Goal: Task Accomplishment & Management: Use online tool/utility

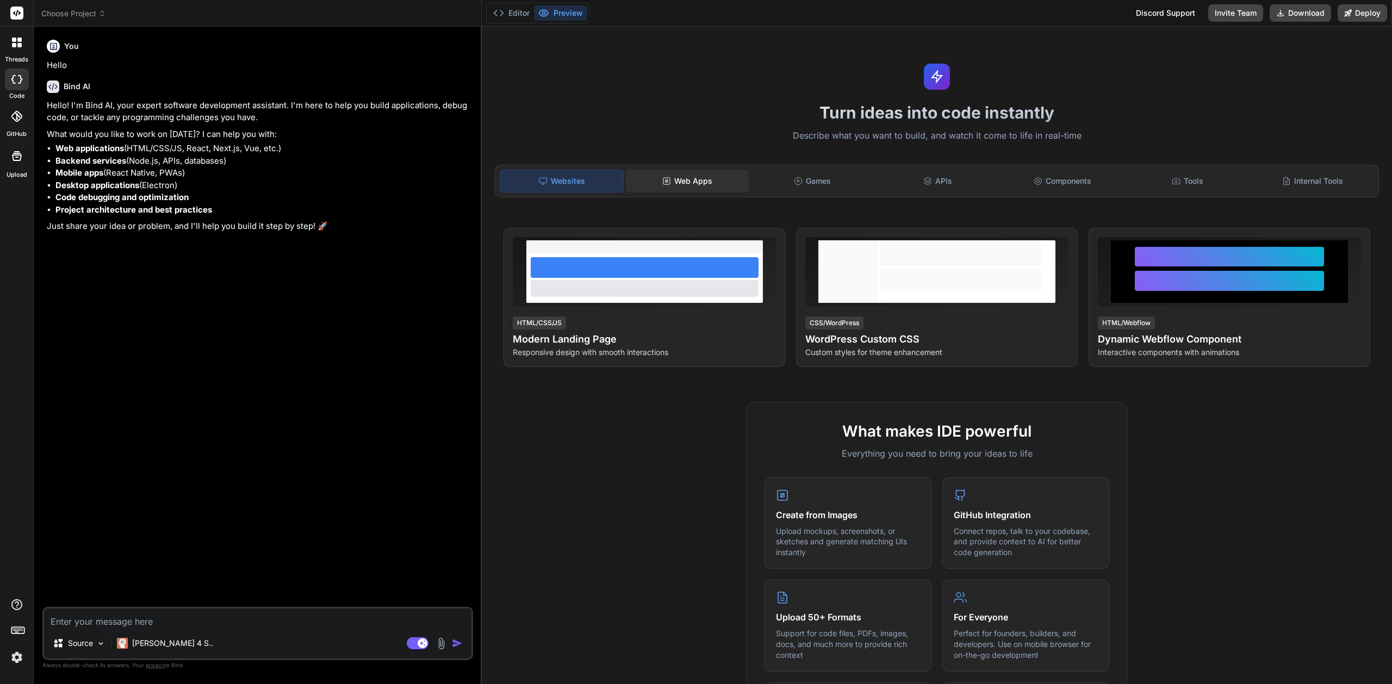
click at [705, 177] on div "Web Apps" at bounding box center [687, 181] width 123 height 23
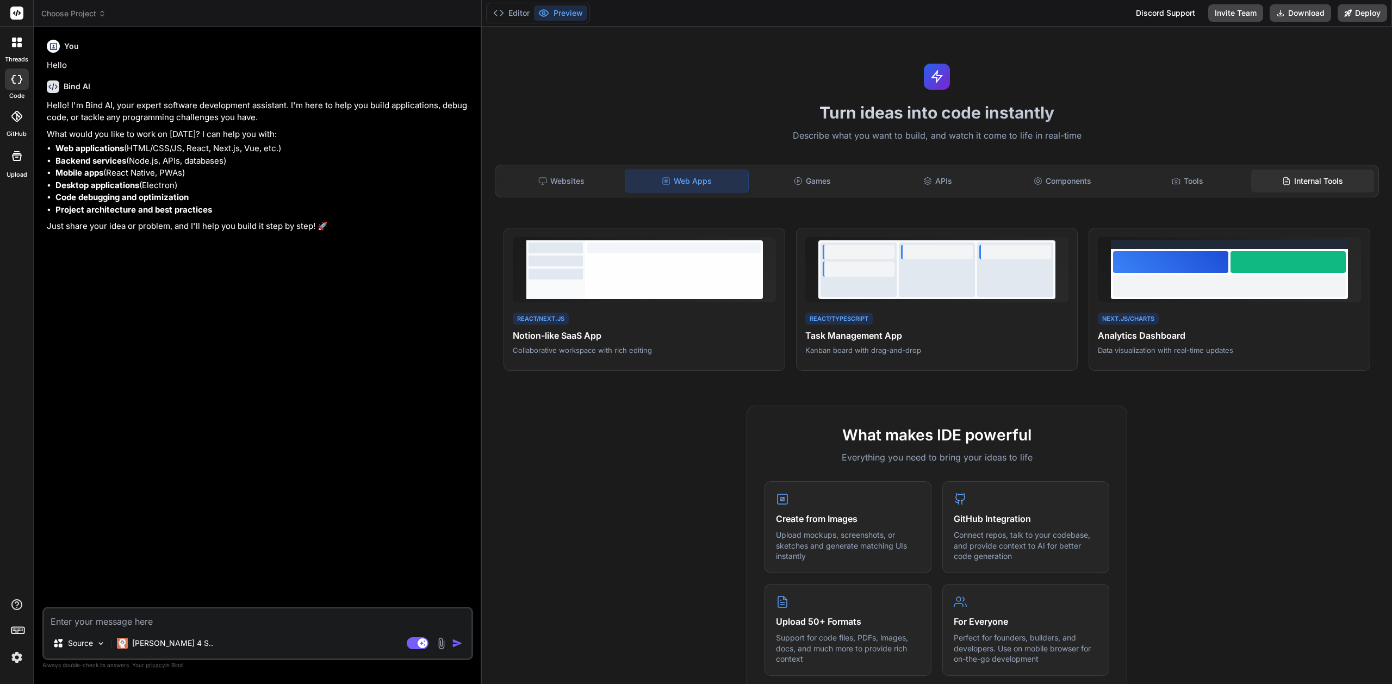
click at [1316, 183] on div "Internal Tools" at bounding box center [1312, 181] width 123 height 23
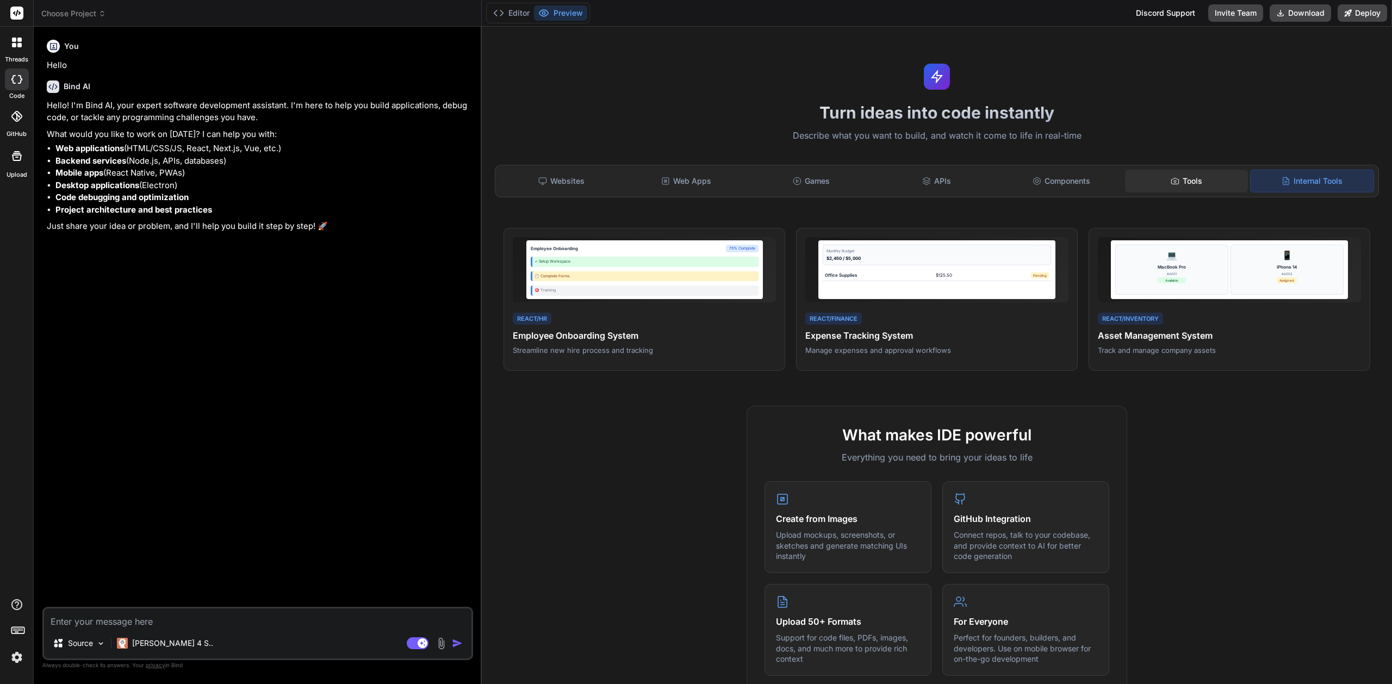
click at [1197, 186] on div "Tools" at bounding box center [1186, 181] width 123 height 23
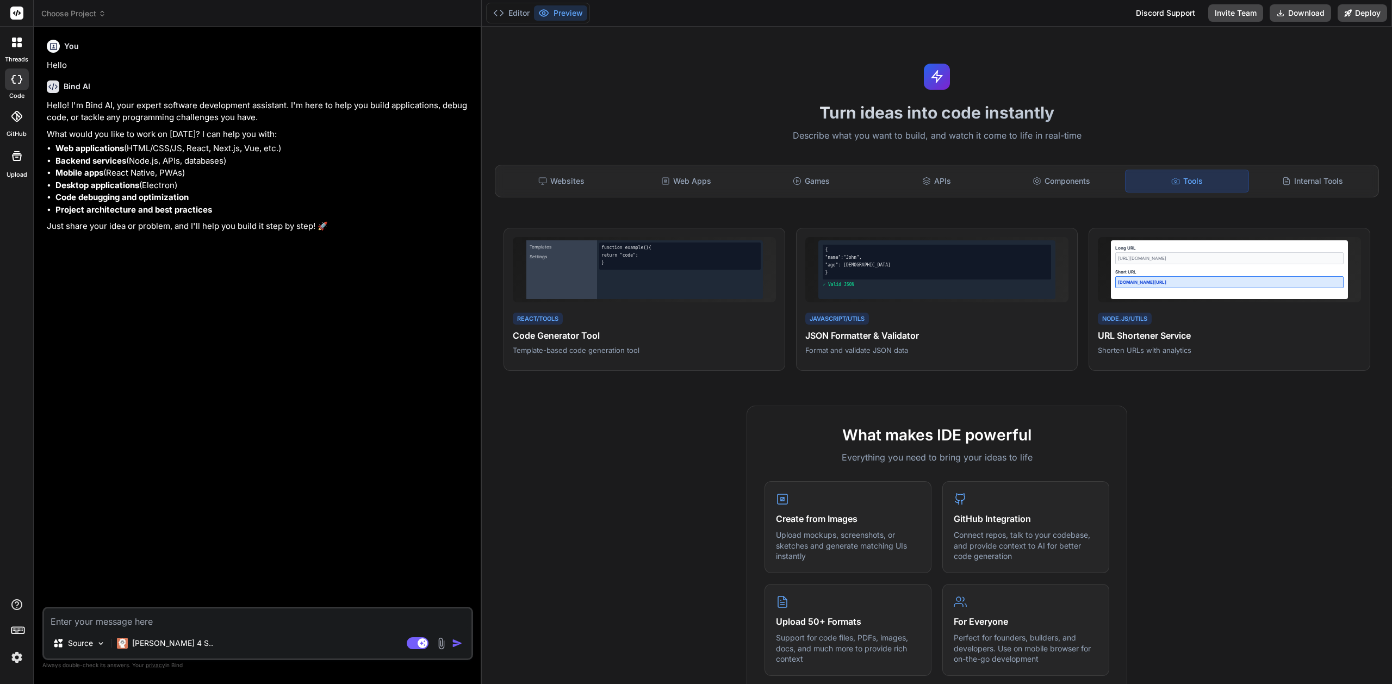
click at [16, 658] on img at bounding box center [17, 657] width 18 height 18
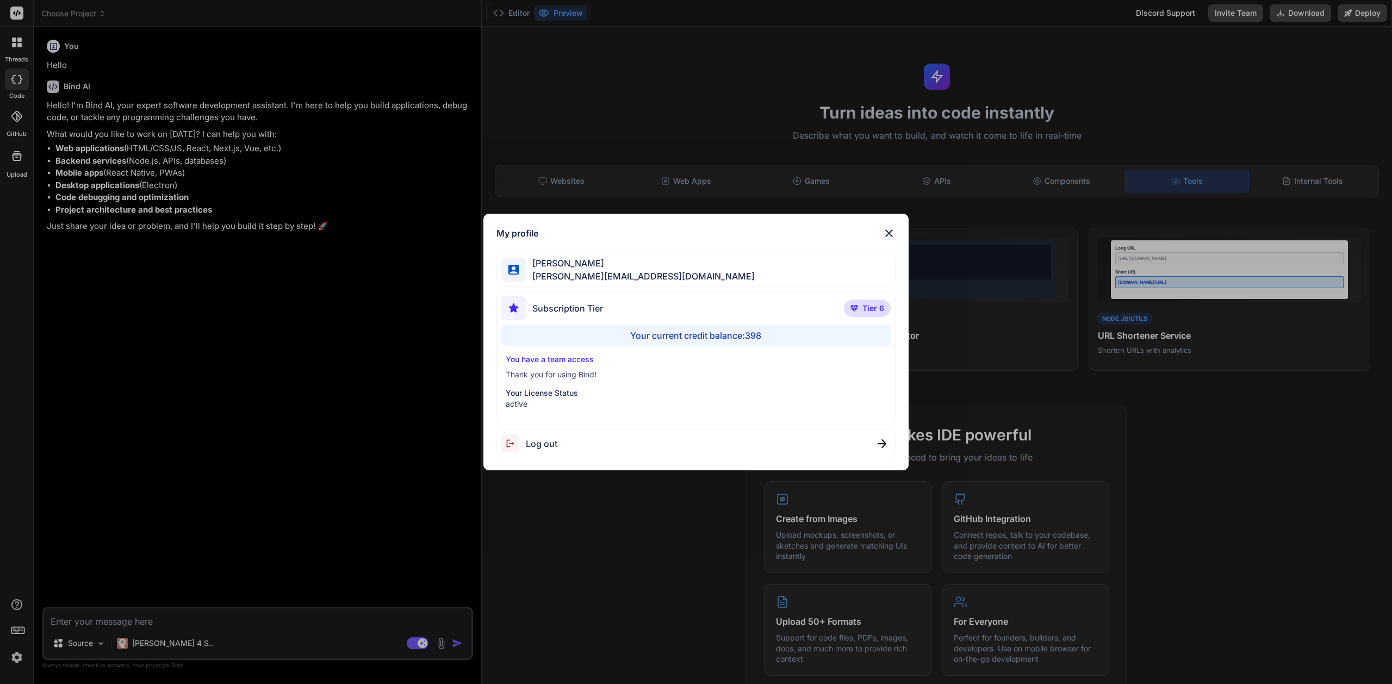
click at [889, 233] on img at bounding box center [889, 233] width 13 height 13
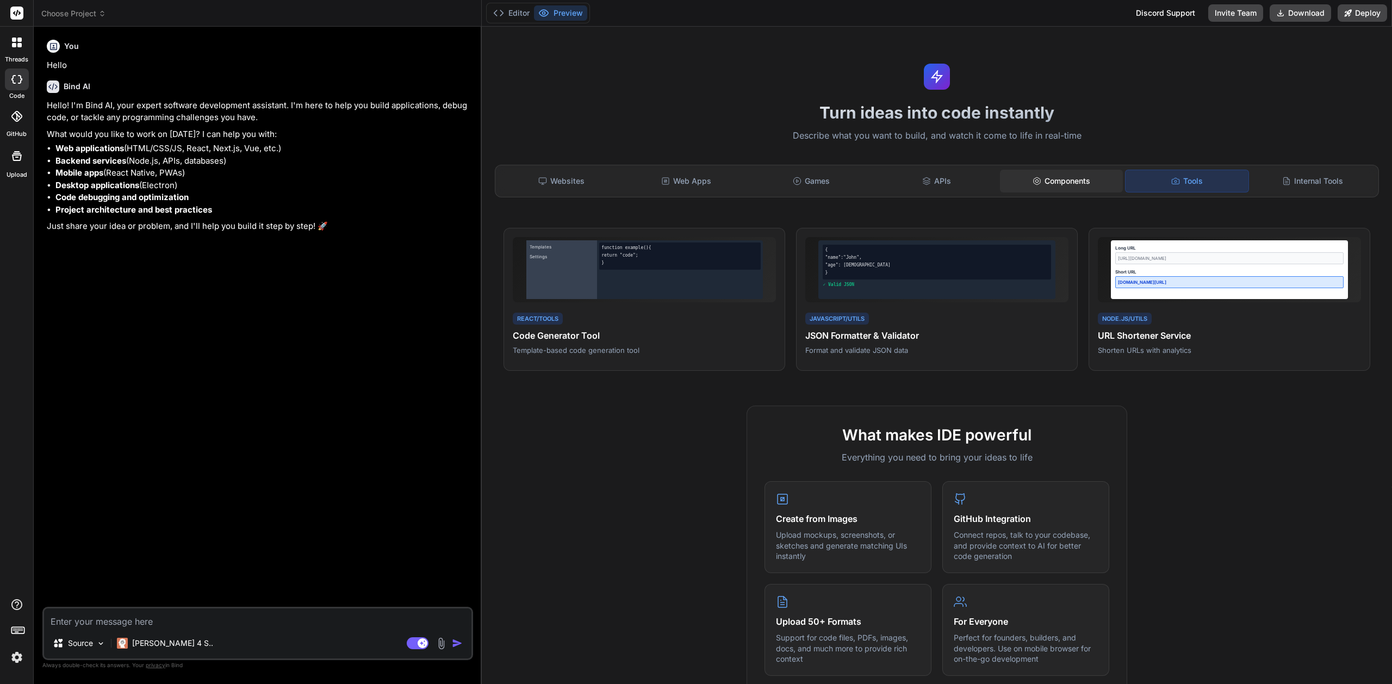
click at [1059, 180] on div "Components" at bounding box center [1061, 181] width 123 height 23
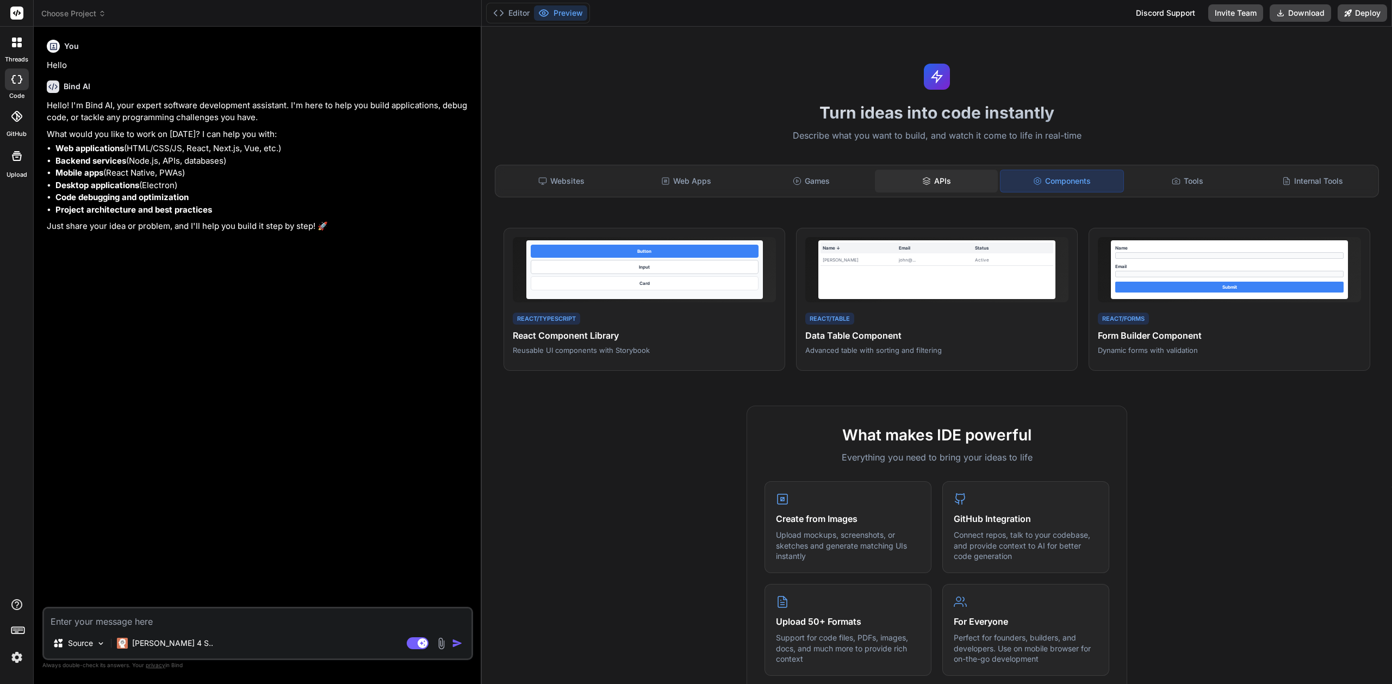
click at [949, 182] on div "APIs" at bounding box center [936, 181] width 123 height 23
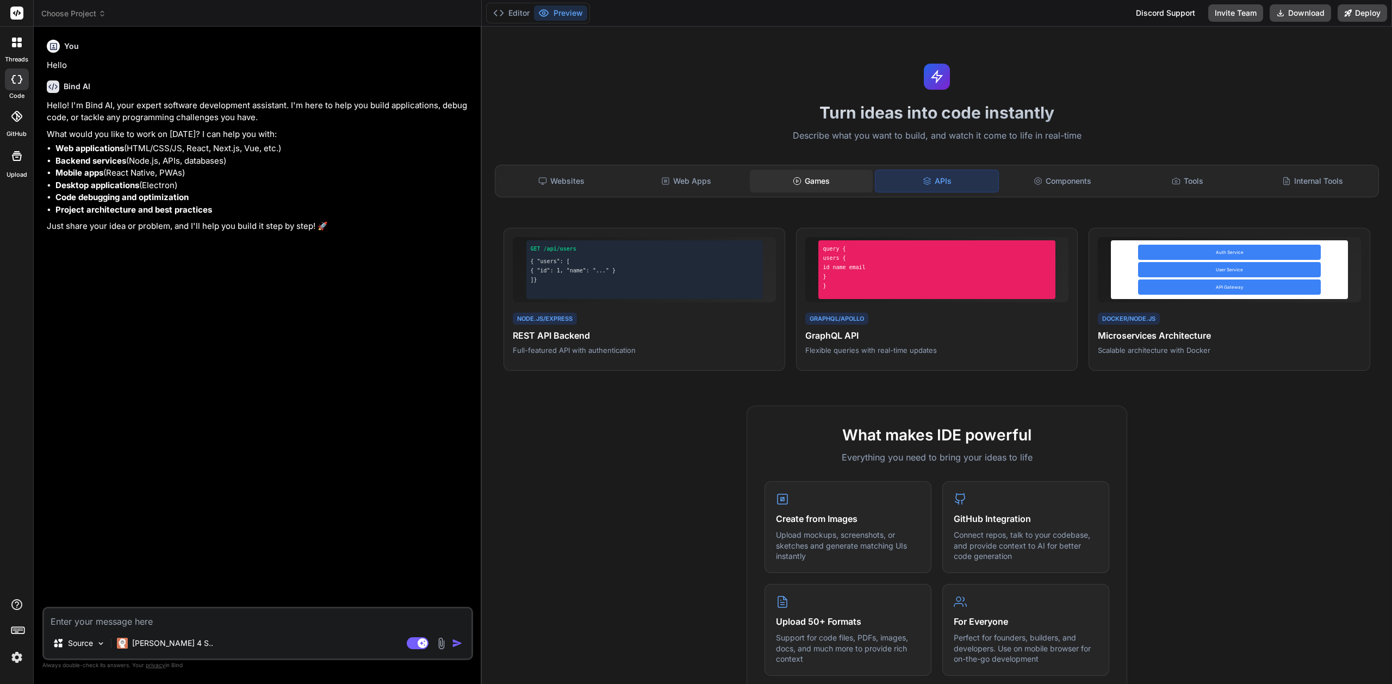
click at [823, 182] on div "Games" at bounding box center [811, 181] width 123 height 23
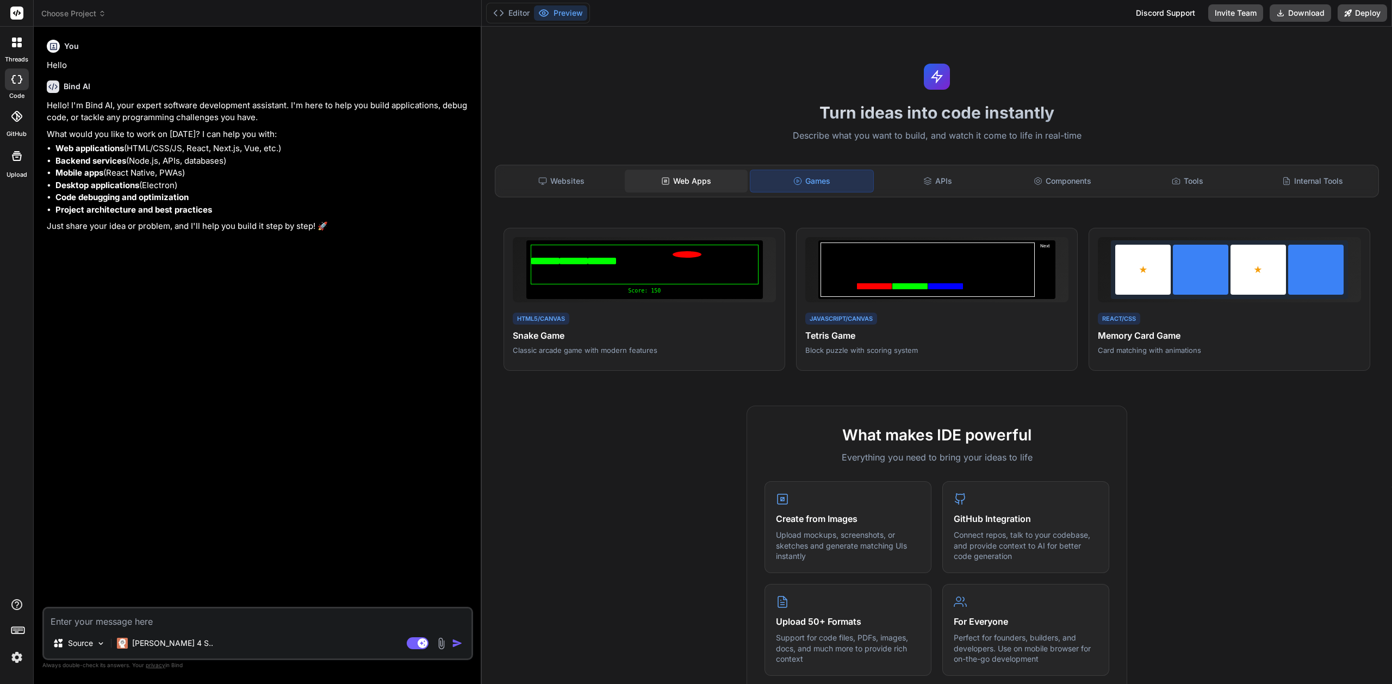
click at [712, 181] on div "Web Apps" at bounding box center [686, 181] width 123 height 23
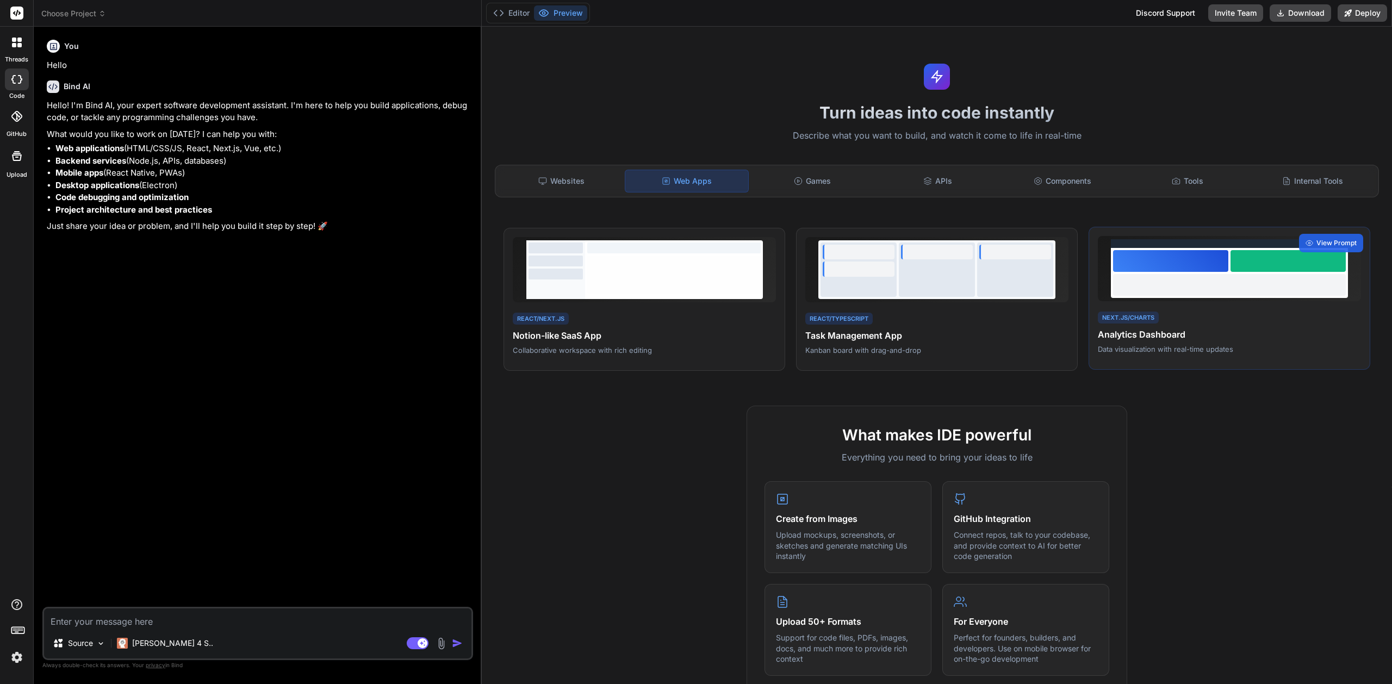
click at [1221, 284] on div at bounding box center [1229, 285] width 233 height 22
click at [1334, 241] on span "View Prompt" at bounding box center [1337, 243] width 40 height 10
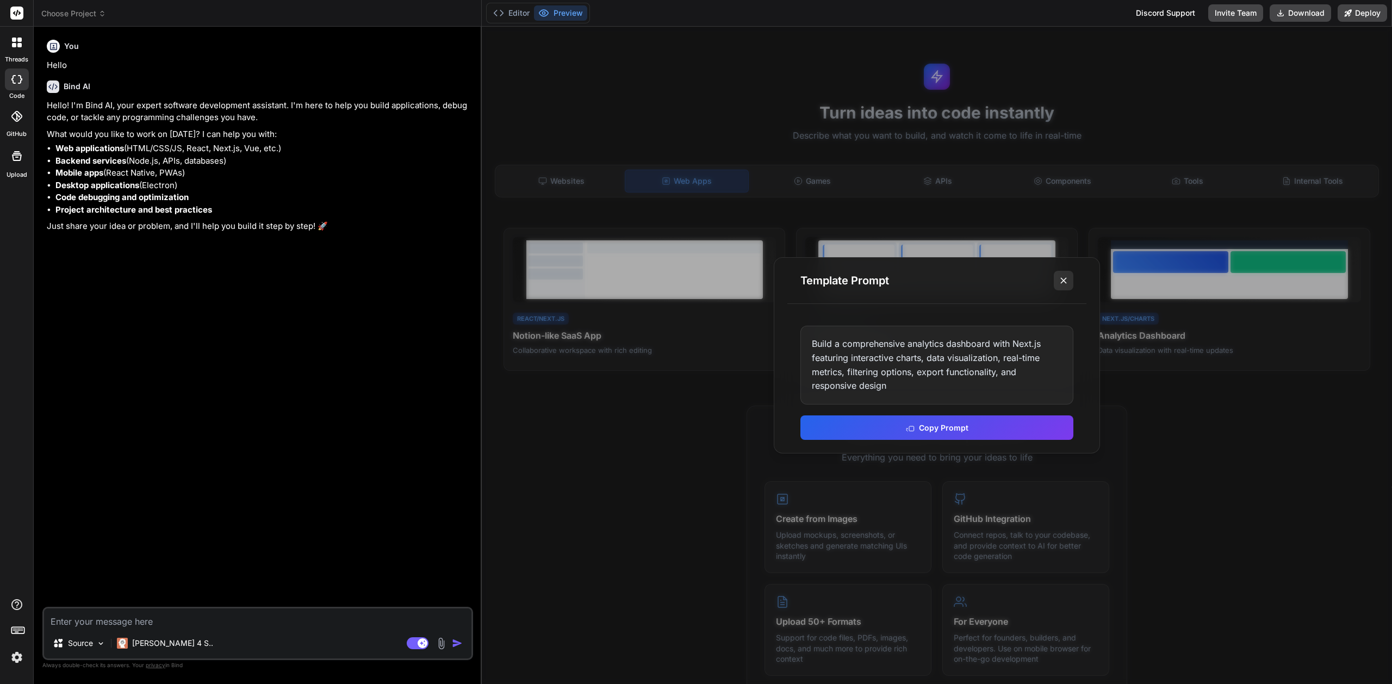
click at [1064, 280] on line at bounding box center [1063, 280] width 5 height 5
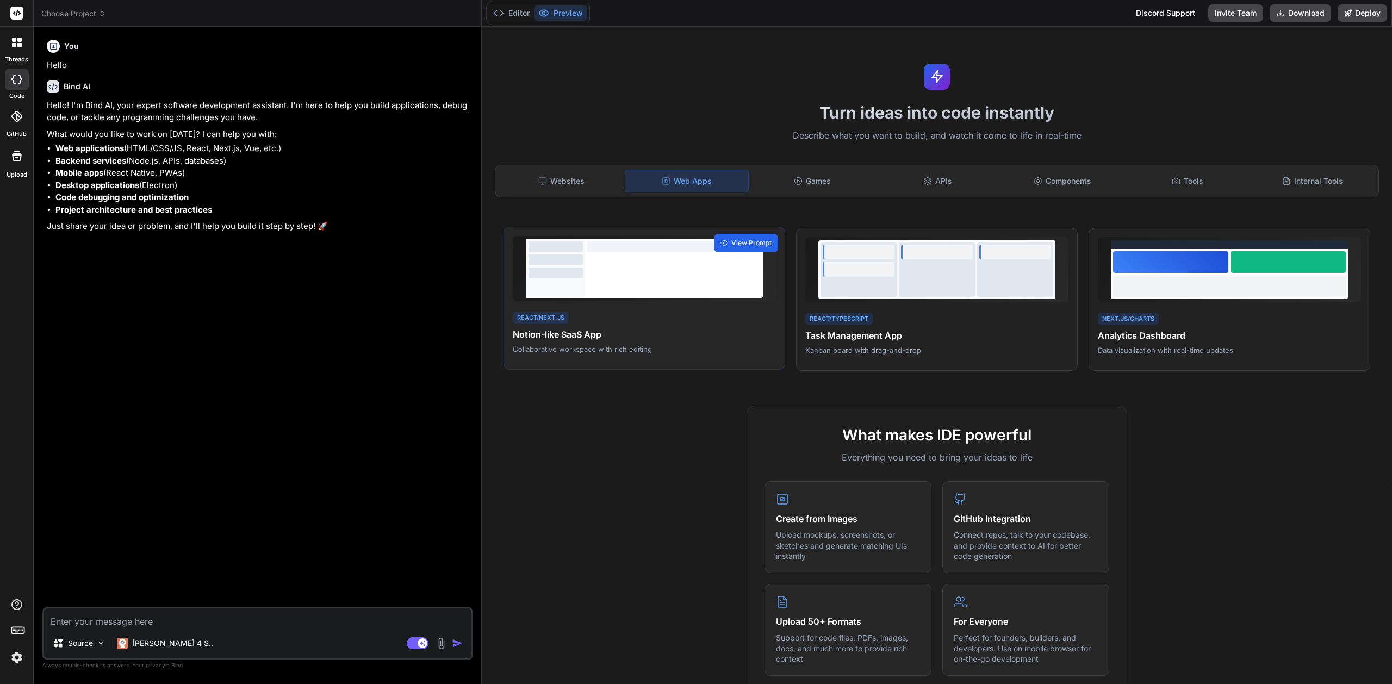
click at [752, 245] on span "View Prompt" at bounding box center [752, 243] width 40 height 10
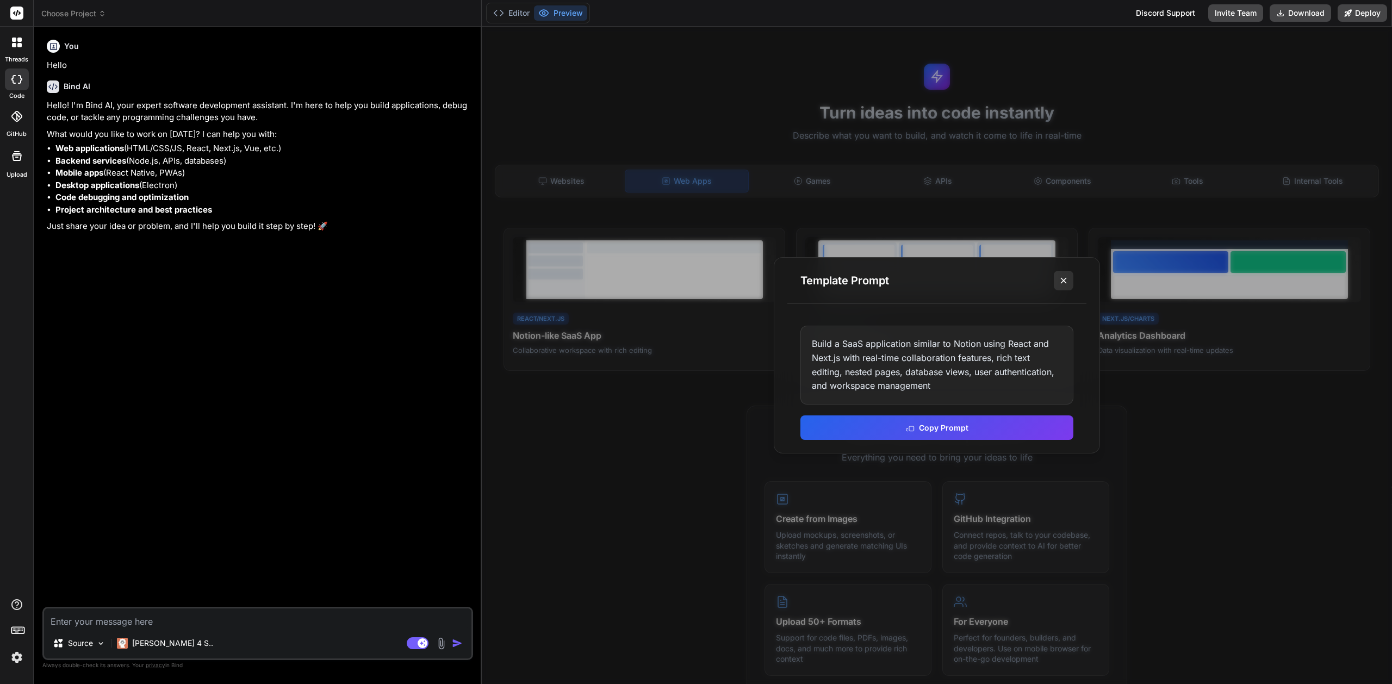
click at [1063, 282] on icon at bounding box center [1063, 280] width 11 height 11
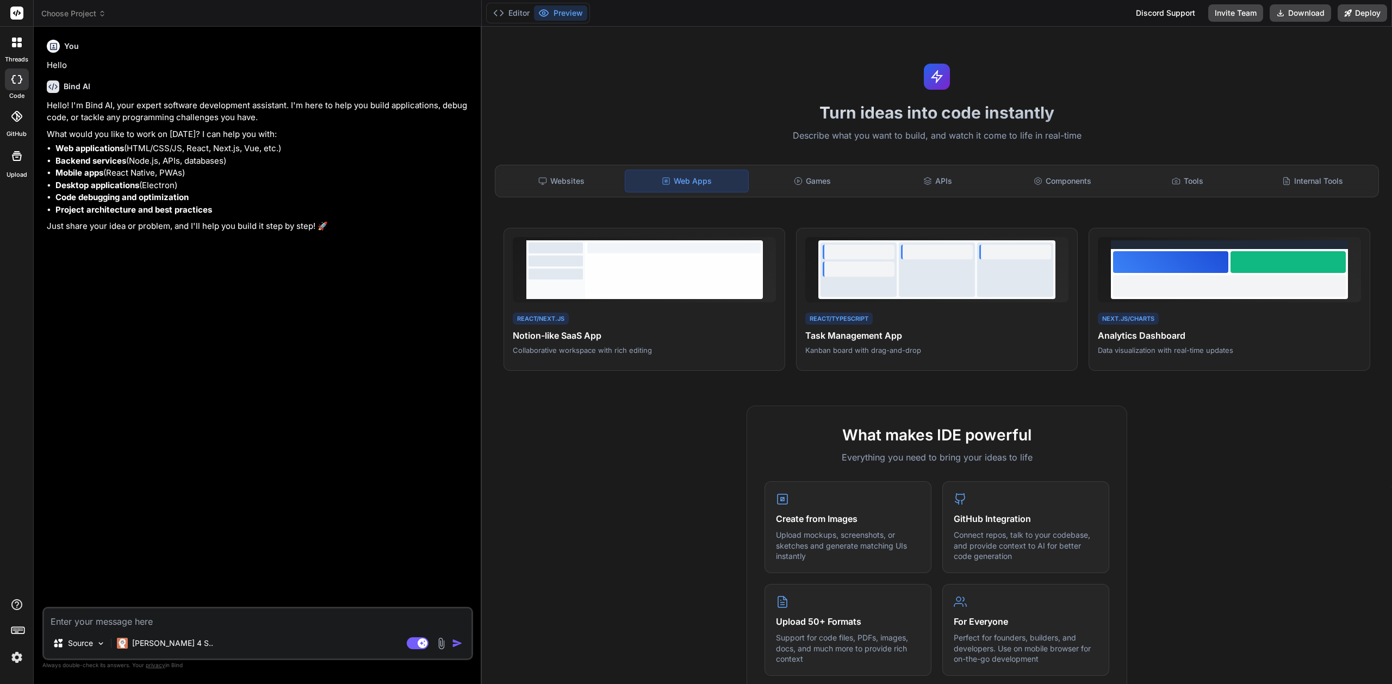
click at [82, 11] on span "Choose Project" at bounding box center [73, 13] width 65 height 11
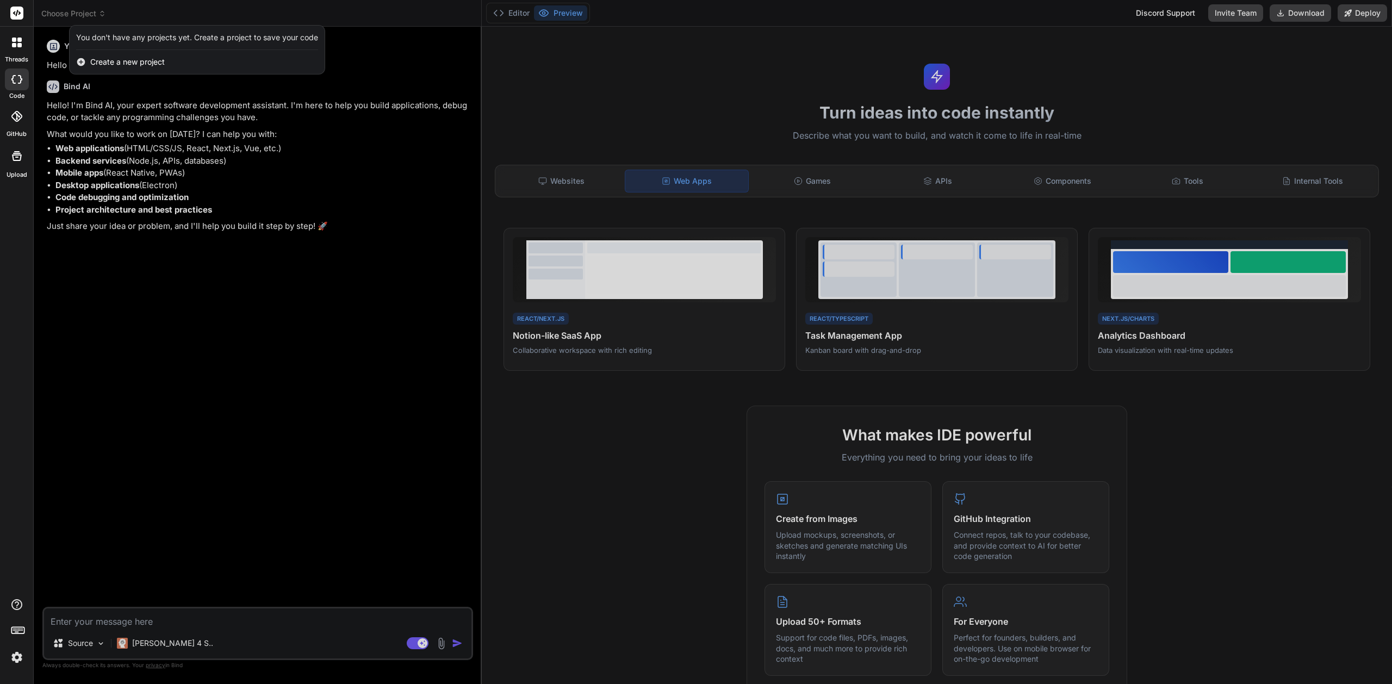
click at [395, 17] on div at bounding box center [696, 342] width 1392 height 684
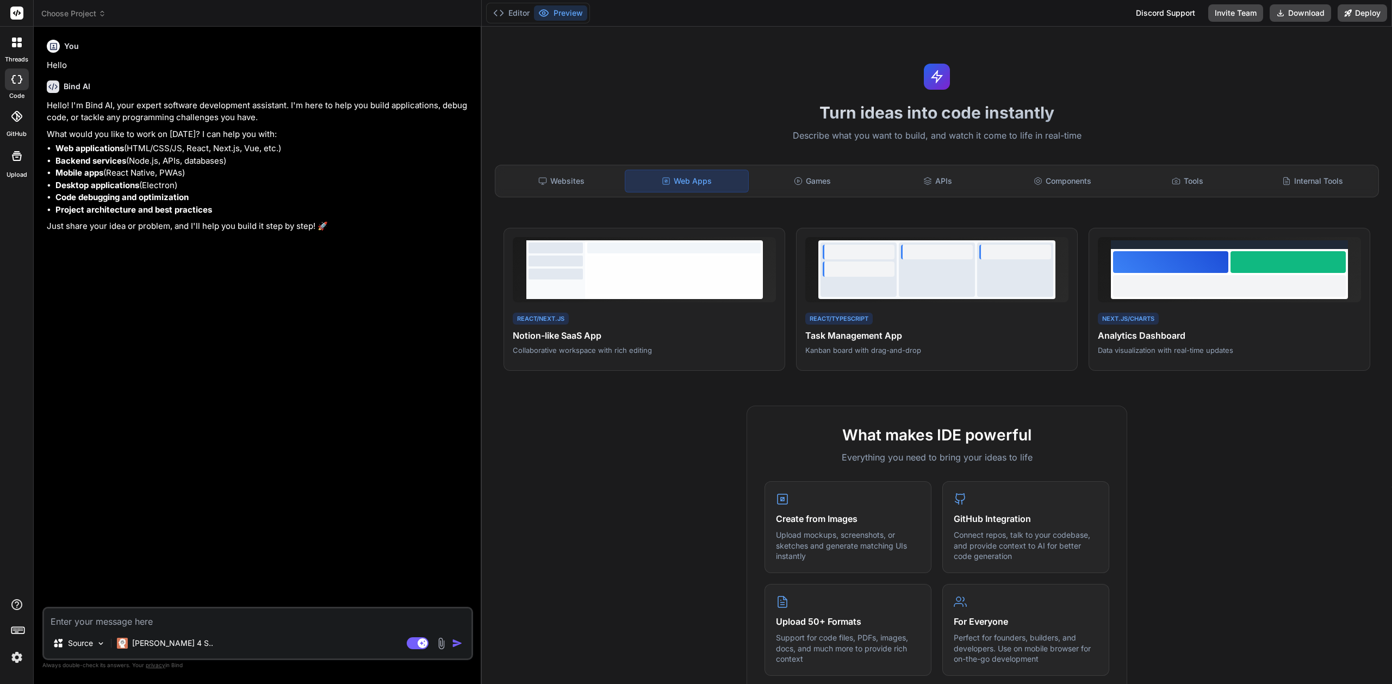
click at [101, 13] on icon at bounding box center [102, 14] width 8 height 8
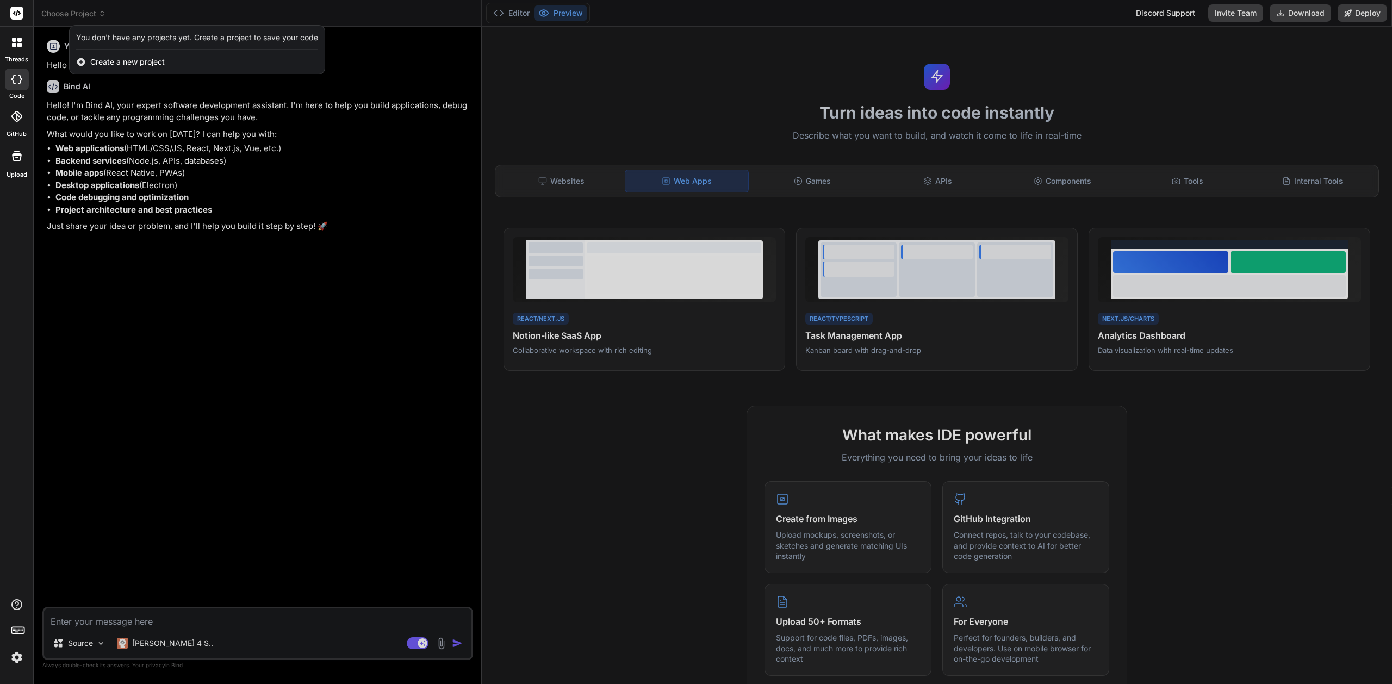
click at [117, 61] on span "Create a new project" at bounding box center [127, 62] width 75 height 11
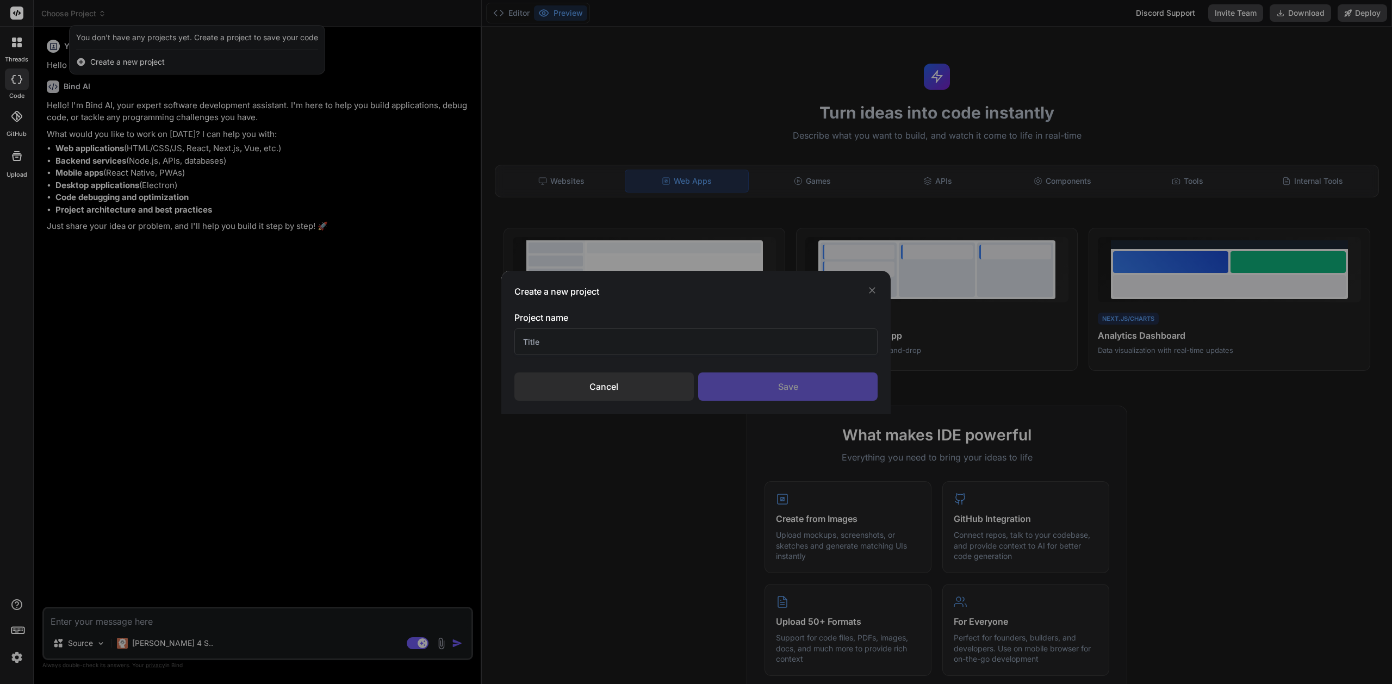
click at [551, 337] on input "text" at bounding box center [697, 342] width 364 height 27
type input "OGSM Tracker"
click at [783, 385] on div "Save" at bounding box center [787, 387] width 179 height 28
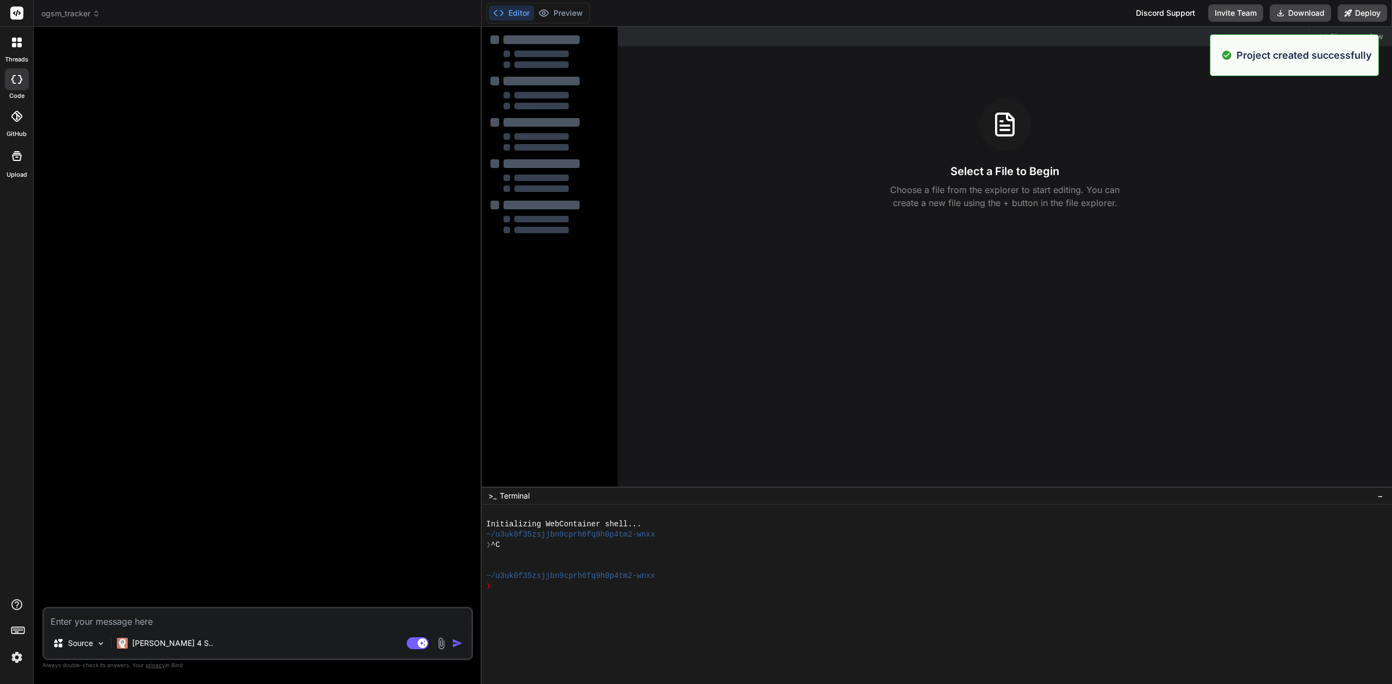
type textarea "x"
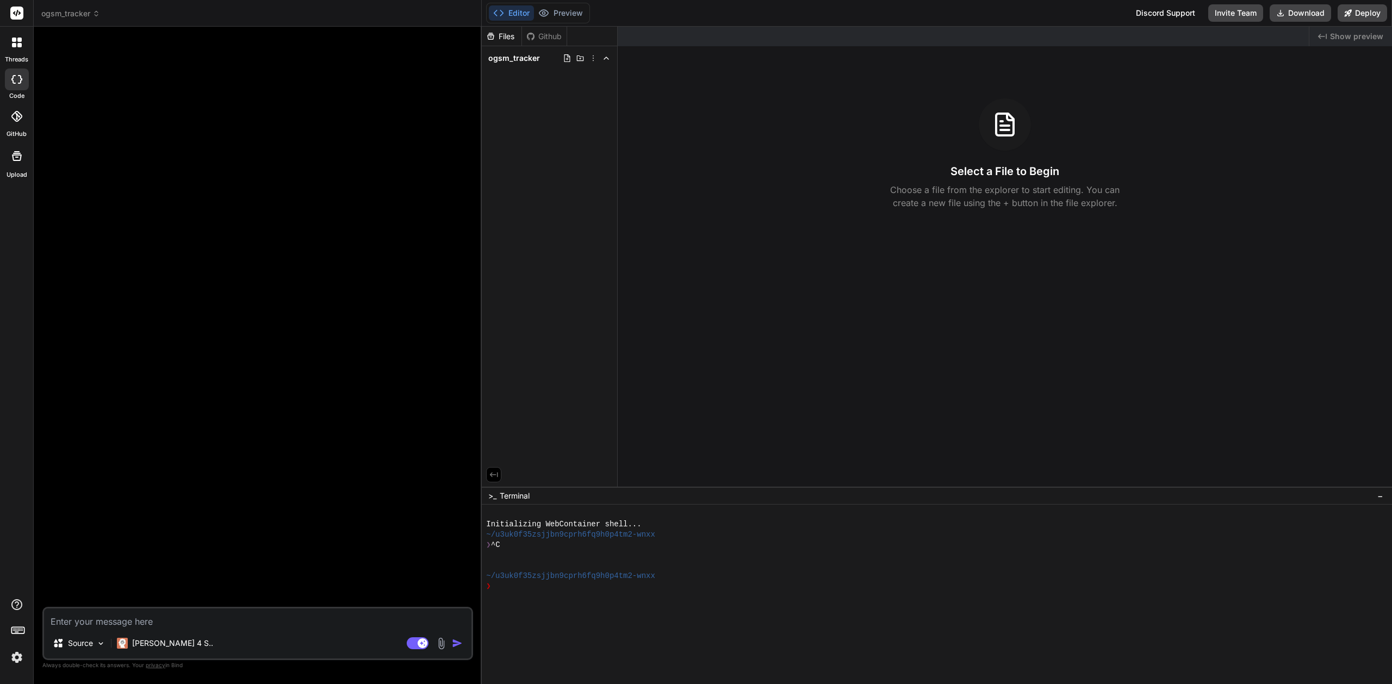
click at [233, 617] on textarea at bounding box center [257, 619] width 427 height 20
type textarea "B"
type textarea "x"
type textarea "Bu"
type textarea "x"
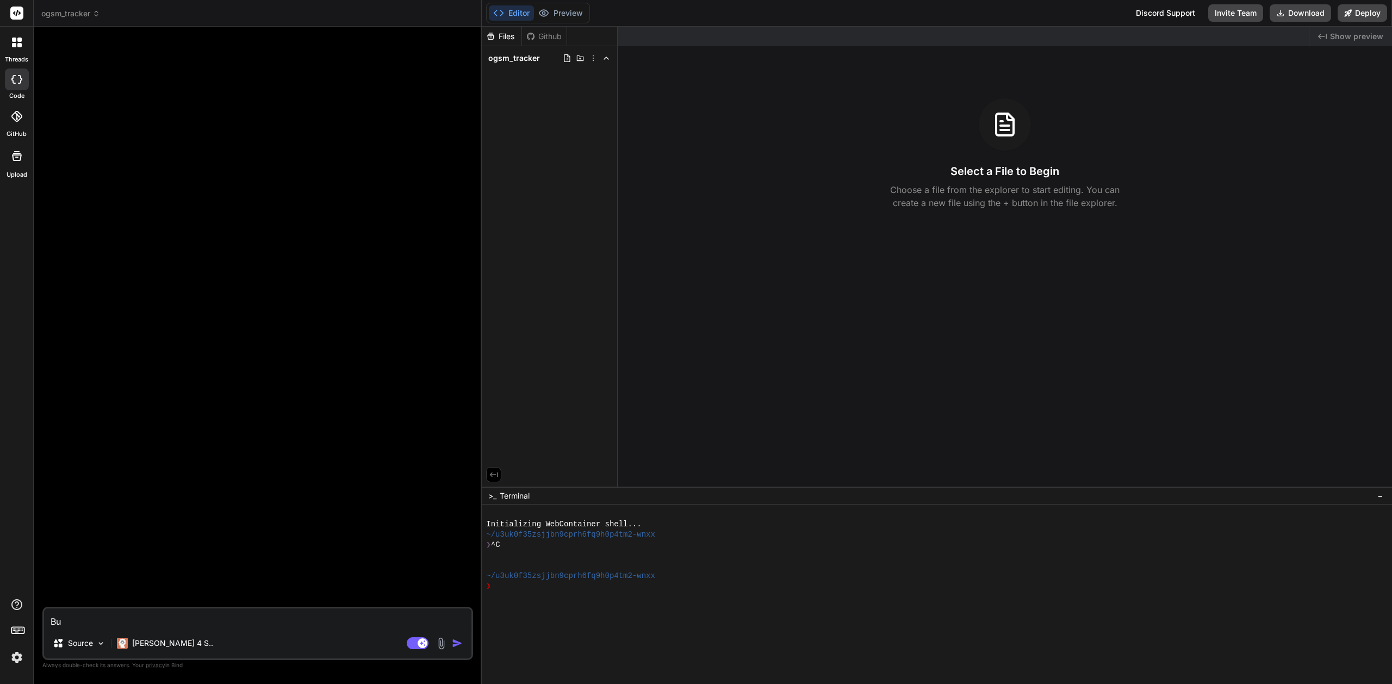
type textarea "[PERSON_NAME]"
type textarea "x"
type textarea "Buil"
type textarea "x"
type textarea "Build"
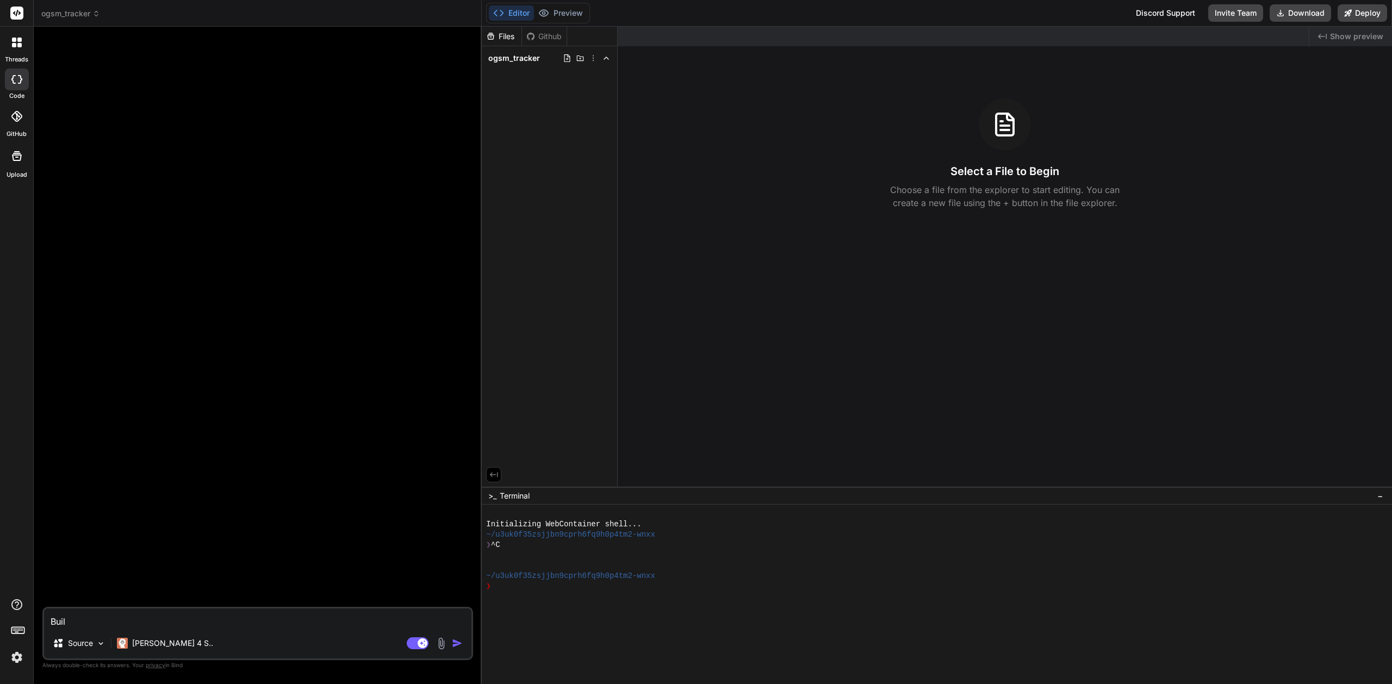
type textarea "x"
type textarea "Build"
type textarea "x"
type textarea "Build a"
type textarea "x"
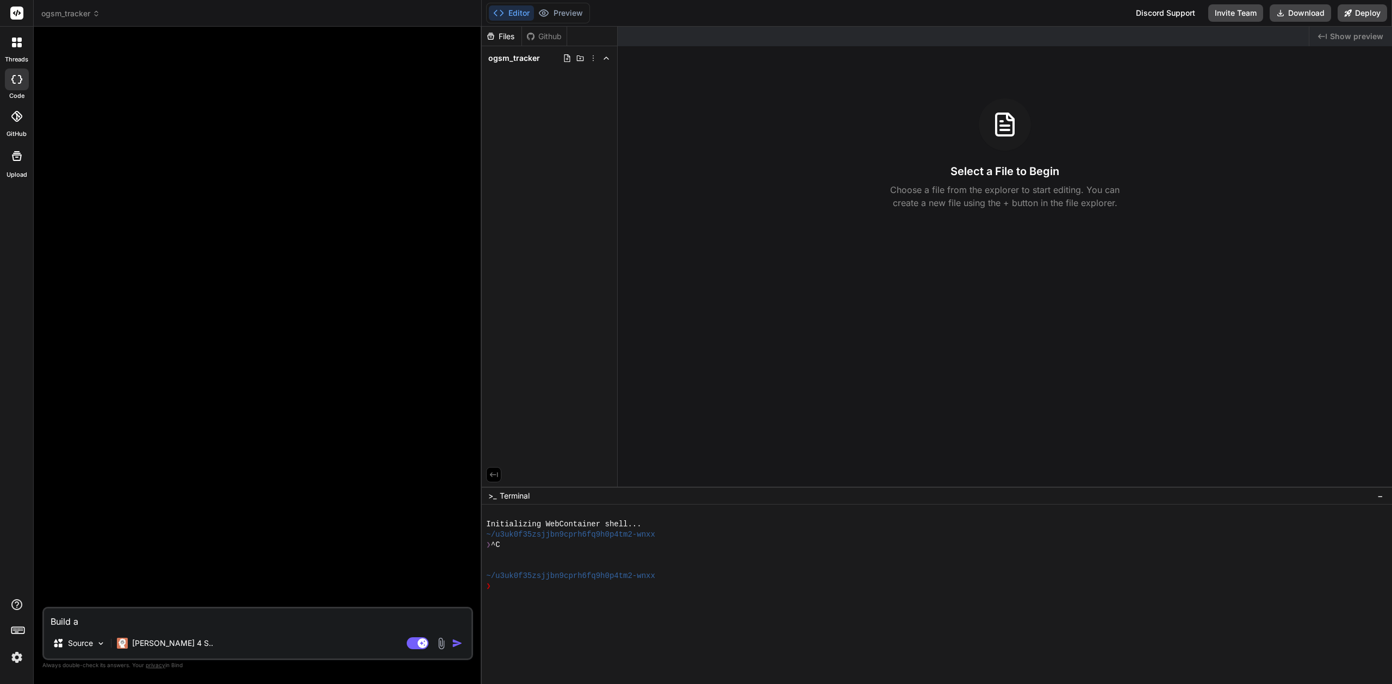
type textarea "Build a"
type textarea "x"
type textarea "Build a R"
type textarea "x"
type textarea "Build a Re"
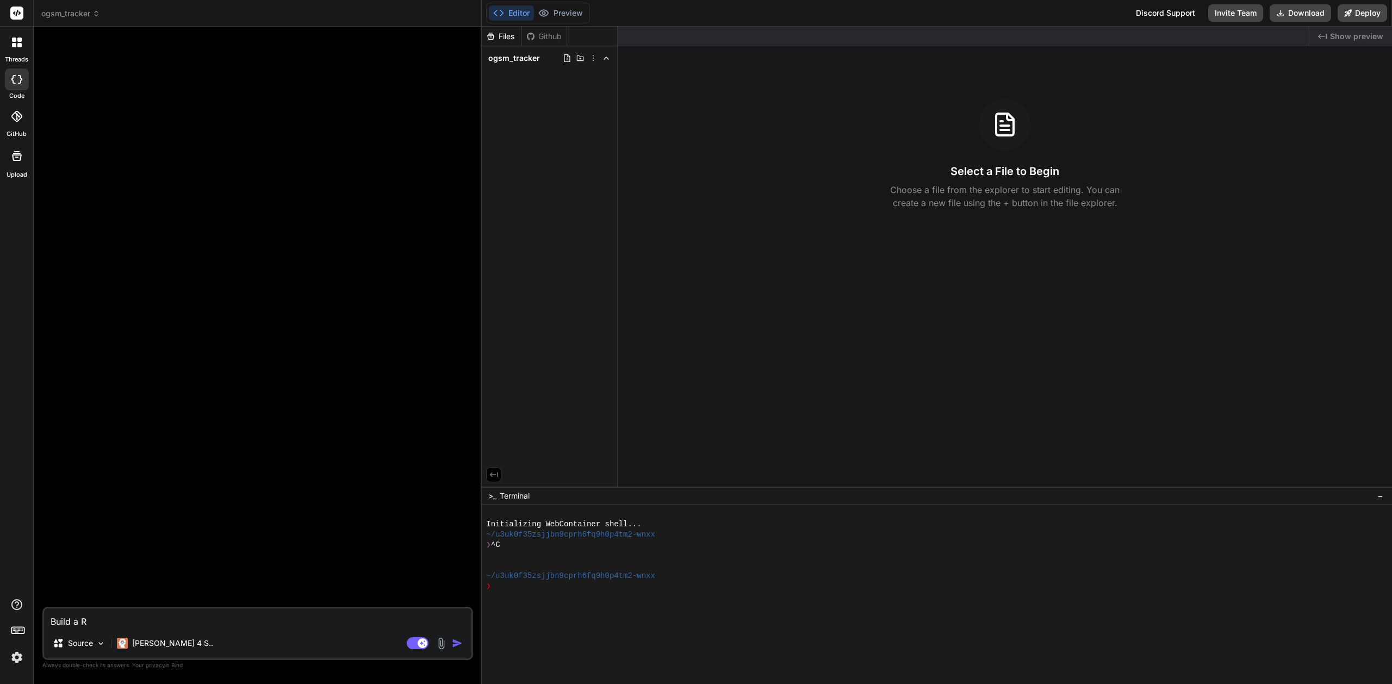
type textarea "x"
type textarea "Build a Rea"
type textarea "x"
type textarea "Build a Reac"
type textarea "x"
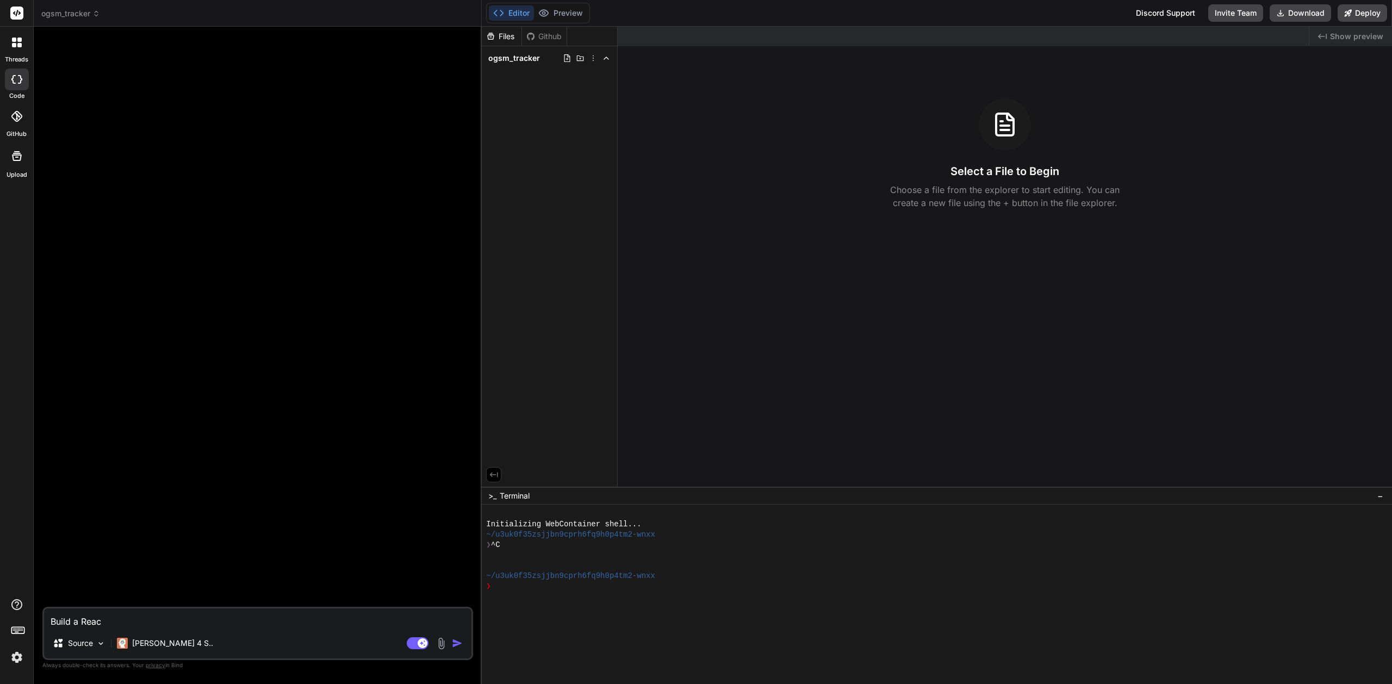
type textarea "Build a React"
type textarea "x"
type textarea "Build a React"
type textarea "x"
type textarea "Build a React a"
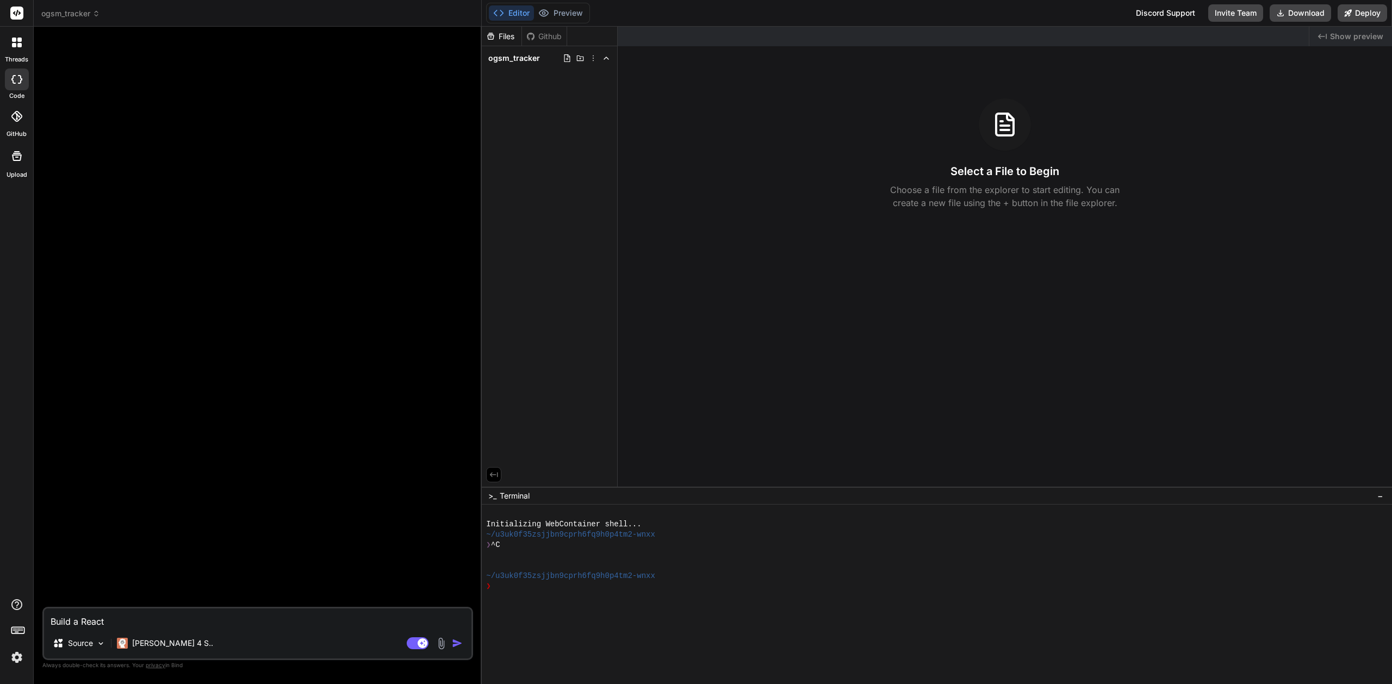
type textarea "x"
type textarea "Build a React ap"
type textarea "x"
type textarea "Build a React app"
type textarea "x"
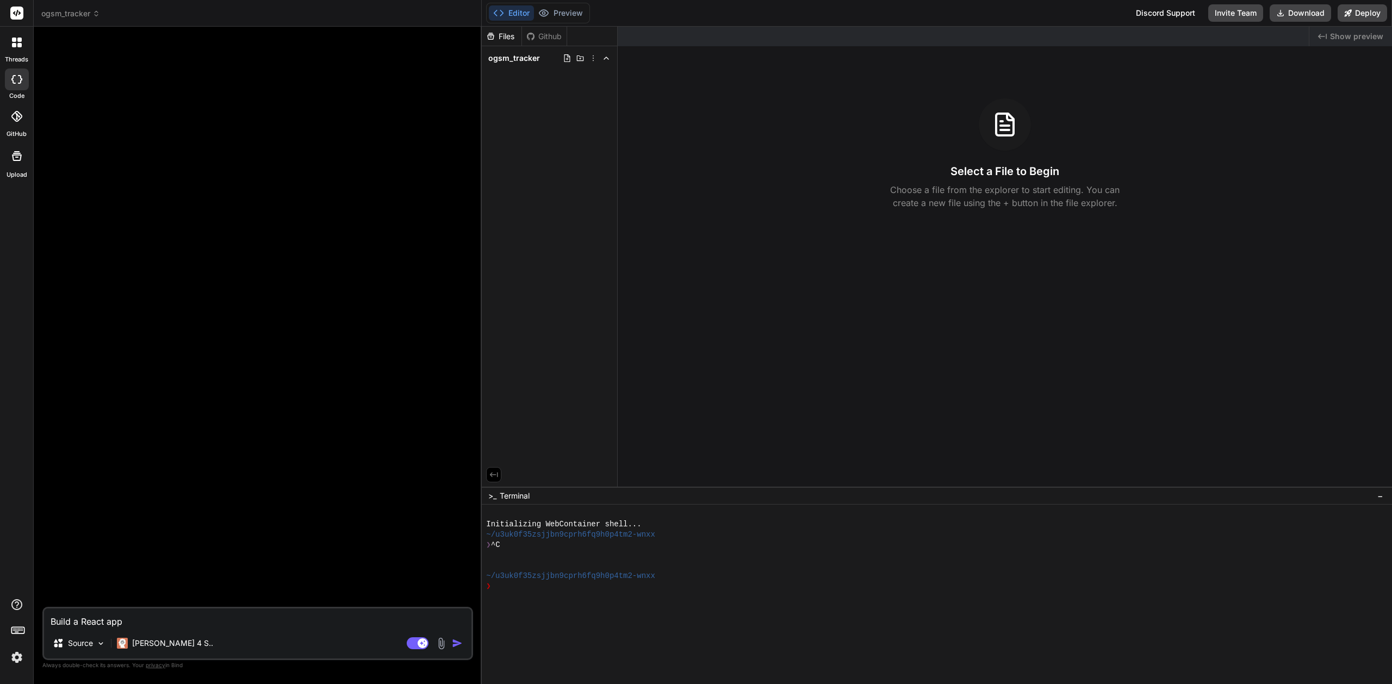
type textarea "Build a React appl"
type textarea "x"
type textarea "Build a React appli"
type textarea "x"
type textarea "Build a React applic"
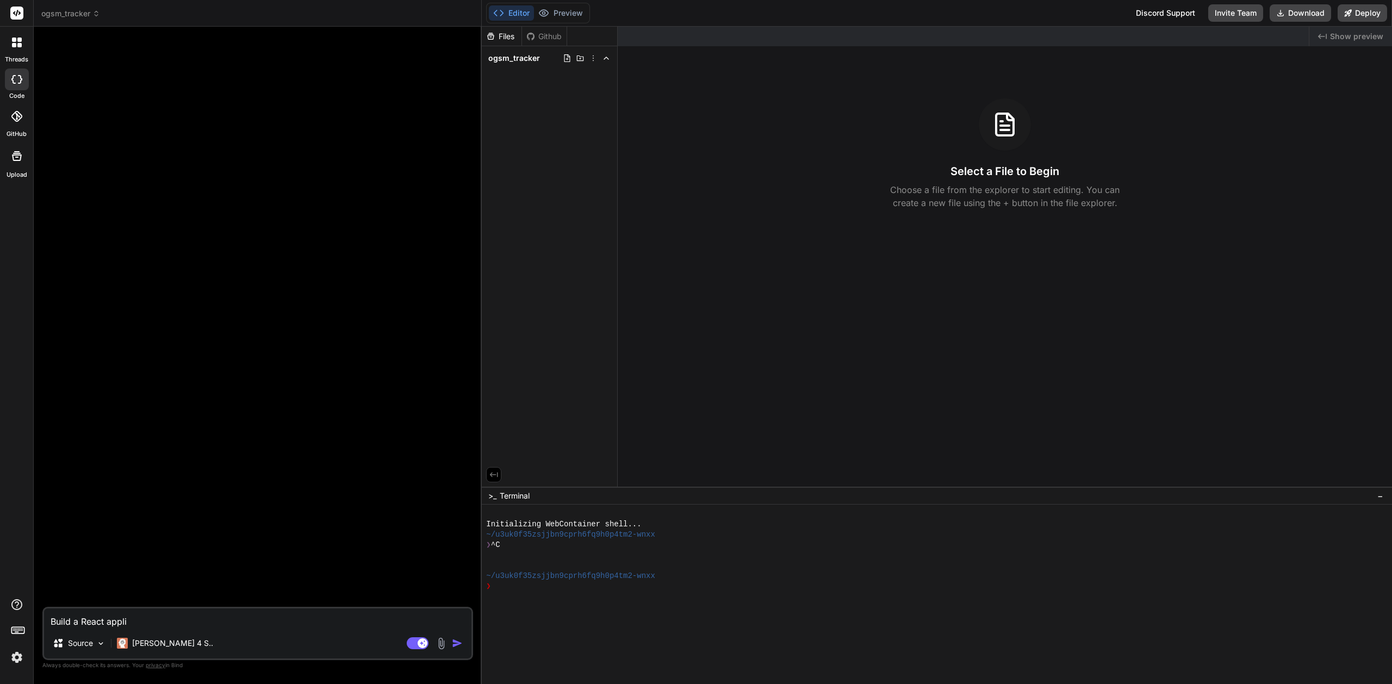
type textarea "x"
type textarea "Build a React applica"
type textarea "x"
type textarea "Build a React applicat"
type textarea "x"
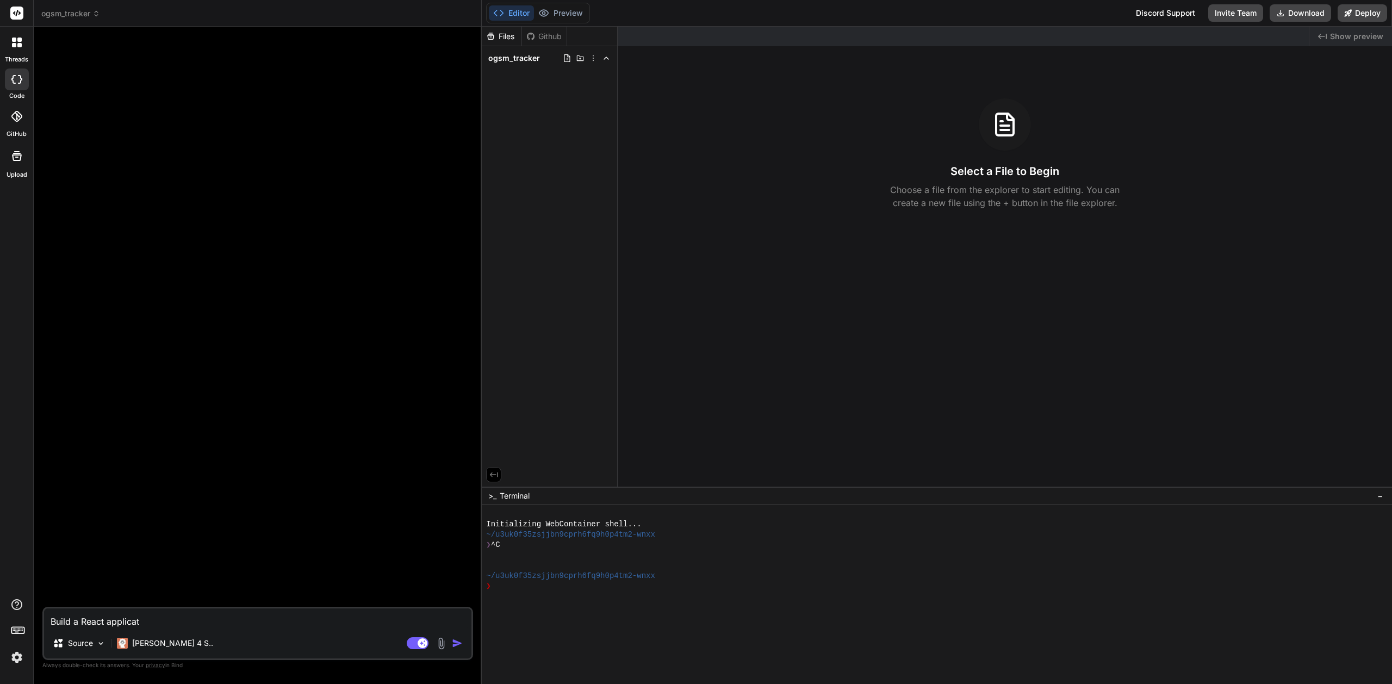
type textarea "Build a React applicati"
type textarea "x"
type textarea "Build a React applicatio"
type textarea "x"
type textarea "Build a React application"
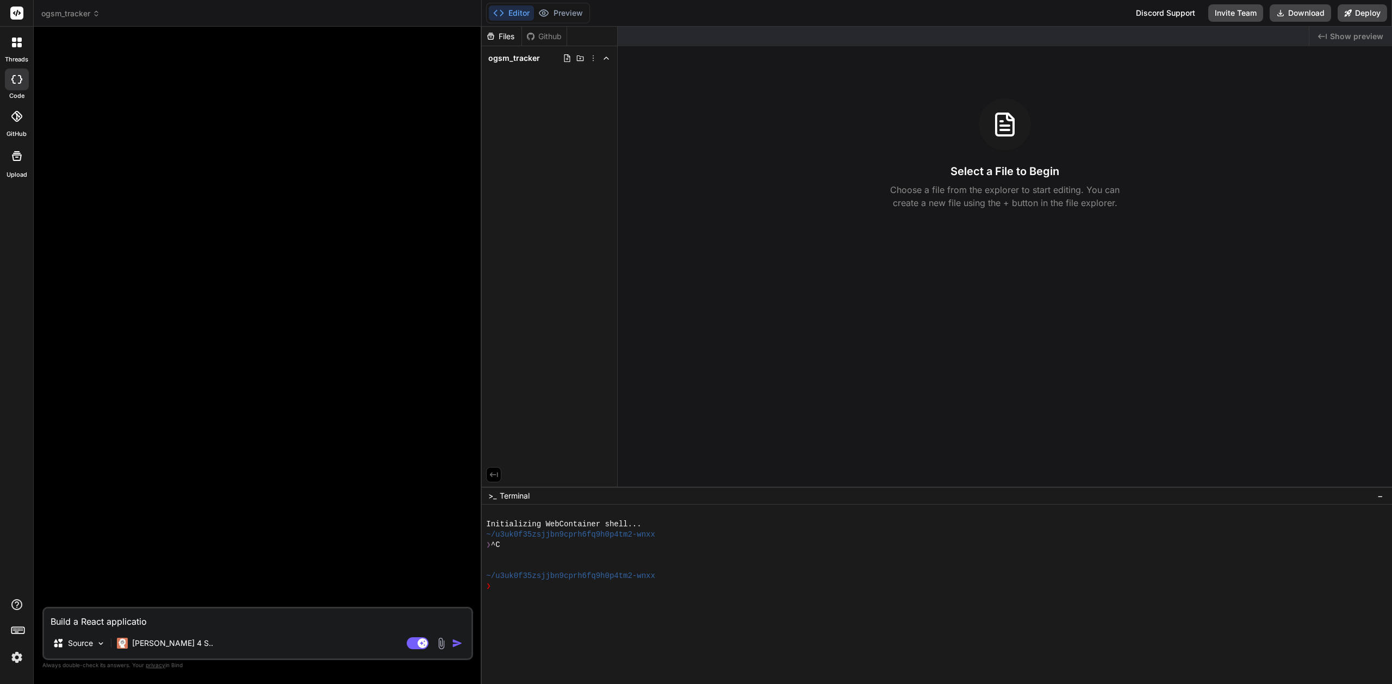
type textarea "x"
type textarea "Build a React applicatio"
type textarea "x"
type textarea "Build a React applicati"
type textarea "x"
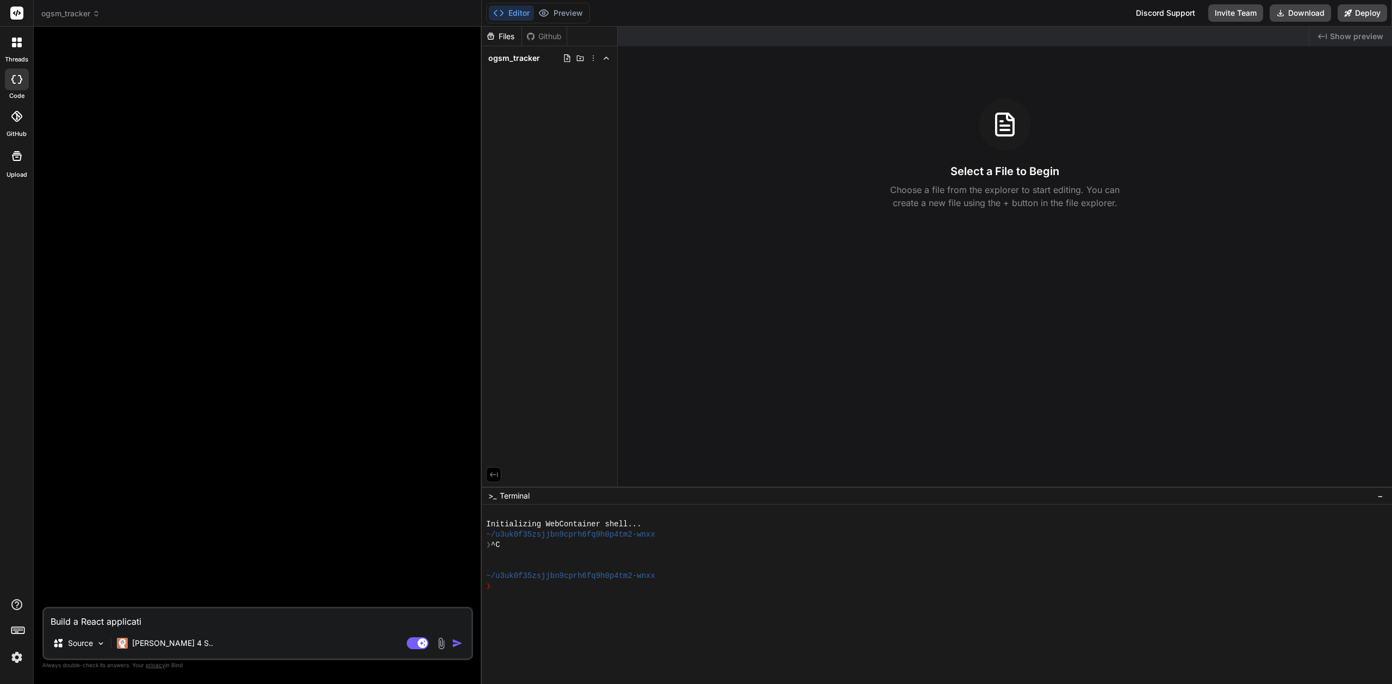
type textarea "Build a React applicat"
type textarea "x"
type textarea "Build a React applica"
type textarea "x"
type textarea "Build a React applic"
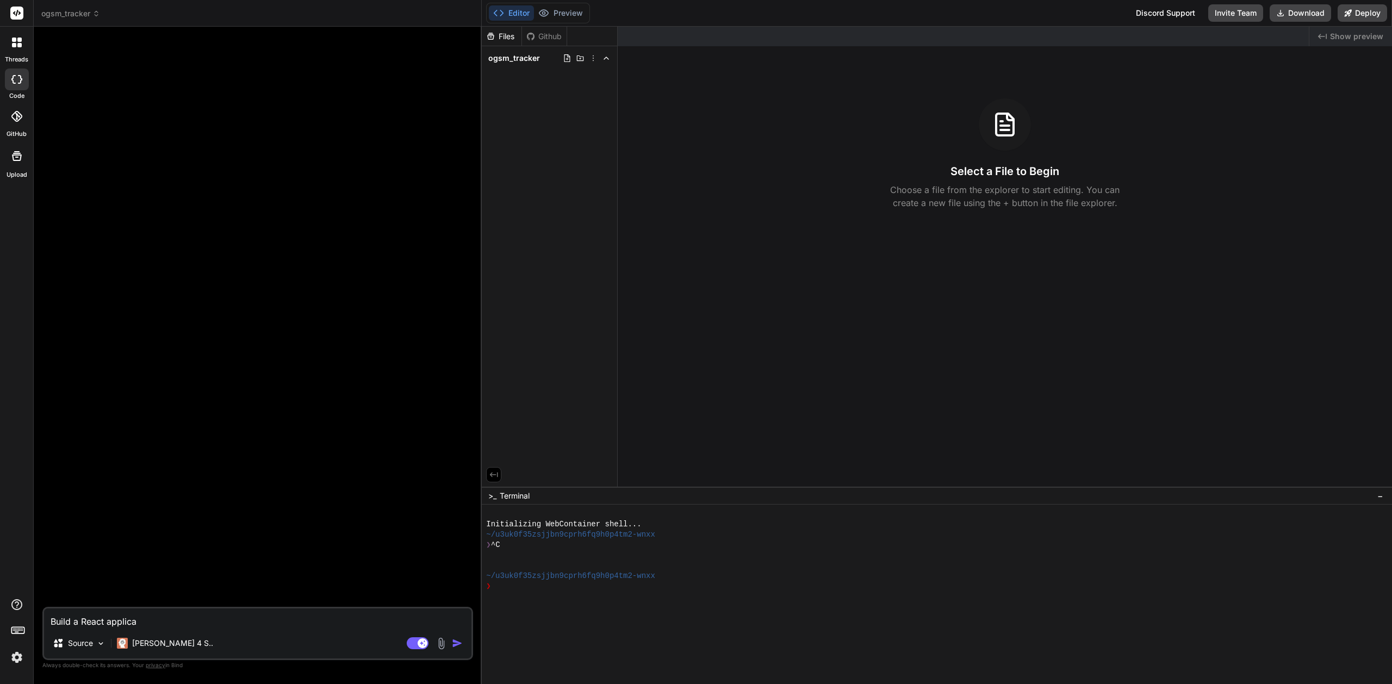
type textarea "x"
type textarea "Build a React appli"
type textarea "x"
type textarea "Build a React appl"
type textarea "x"
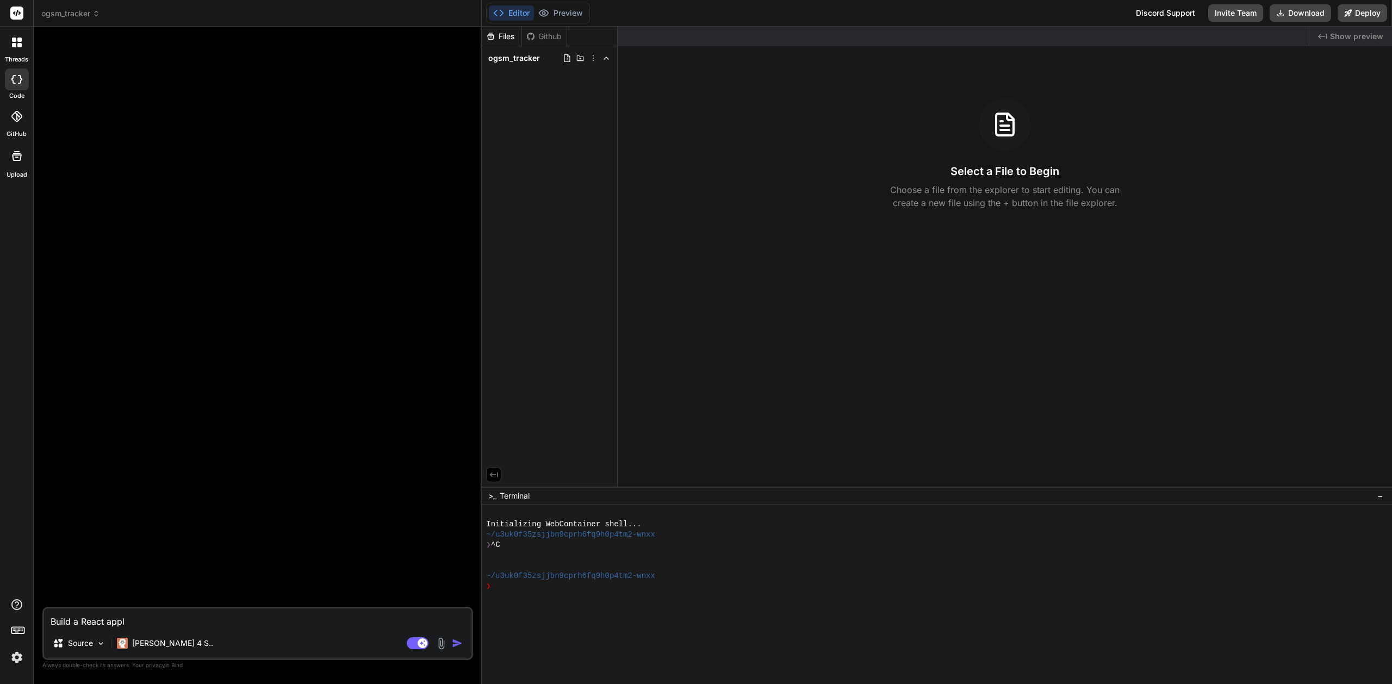
type textarea "Build a React app"
type textarea "x"
type textarea "Build a React ap"
type textarea "x"
type textarea "Build a React a"
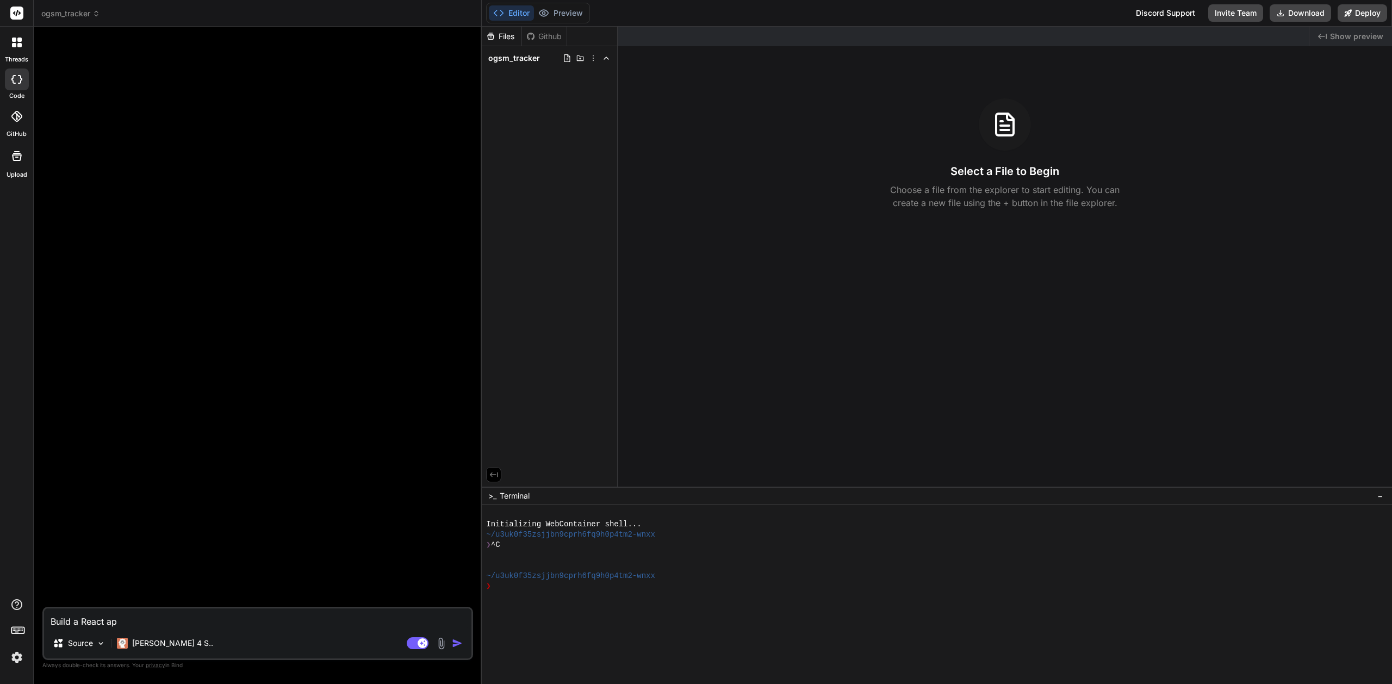
type textarea "x"
type textarea "Build a React"
type textarea "x"
type textarea "Build a React"
type textarea "x"
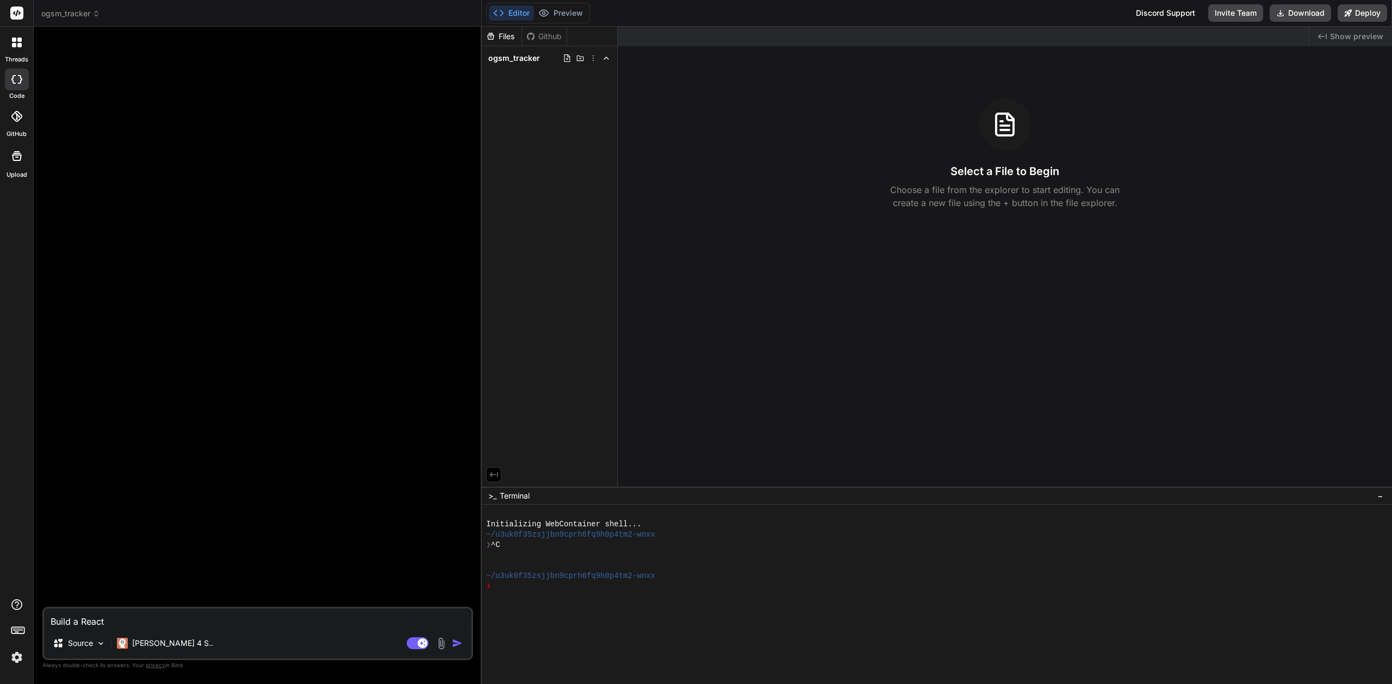
type textarea "Build a Reac"
type textarea "x"
type textarea "Build a Rea"
type textarea "x"
type textarea "Build a Re"
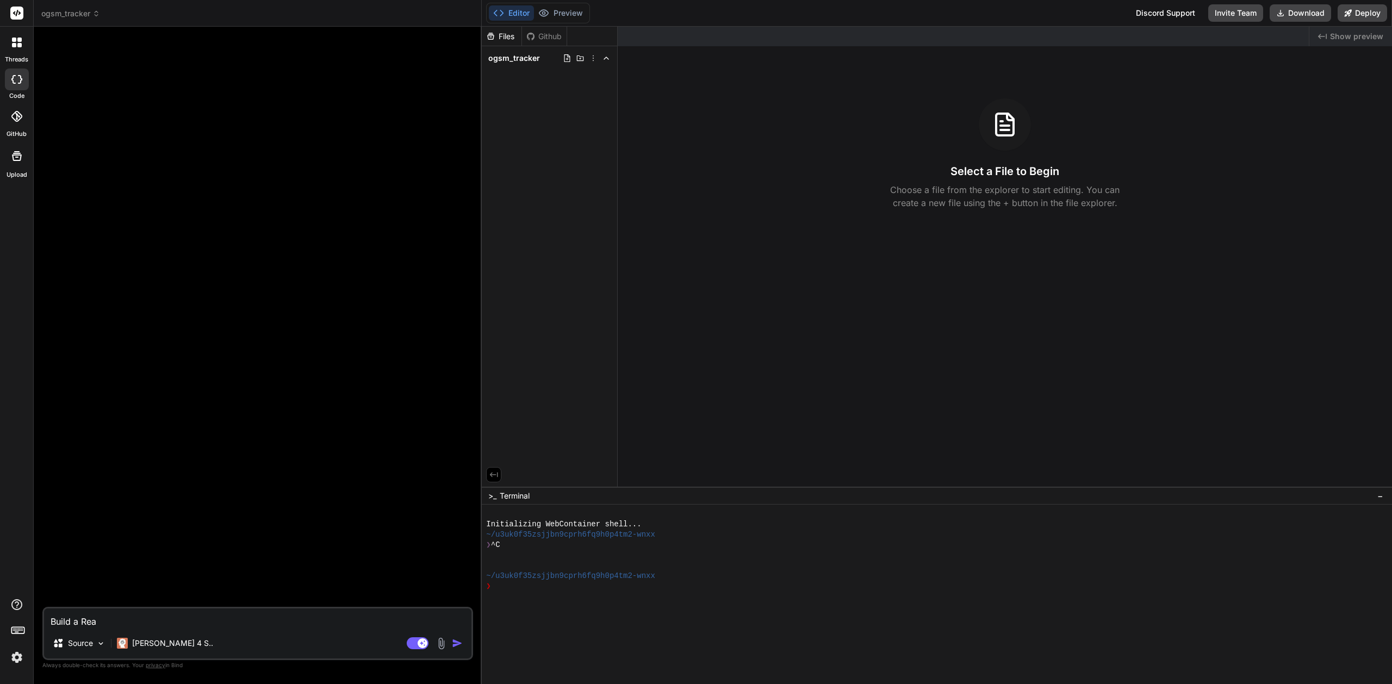
type textarea "x"
type textarea "Build a R"
type textarea "x"
type textarea "Build a"
type textarea "x"
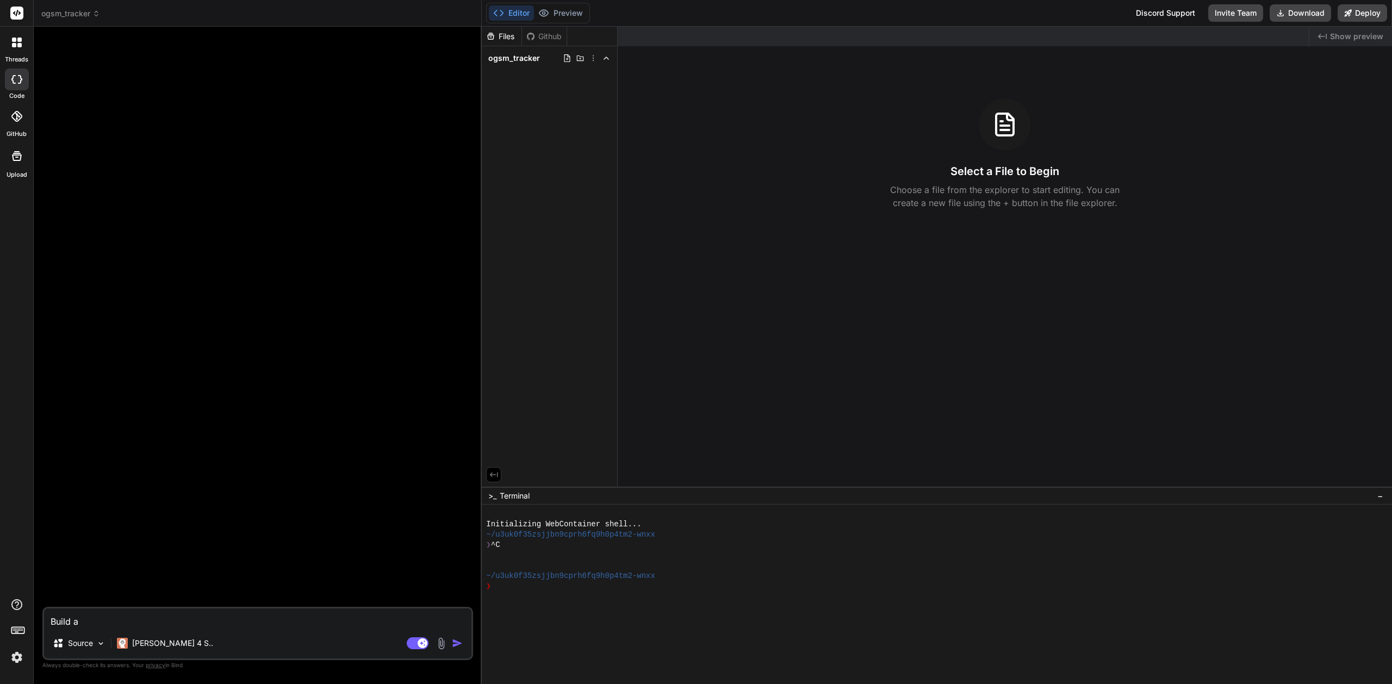
type textarea "Build a"
type textarea "x"
type textarea "Build"
type textarea "x"
type textarea "Build"
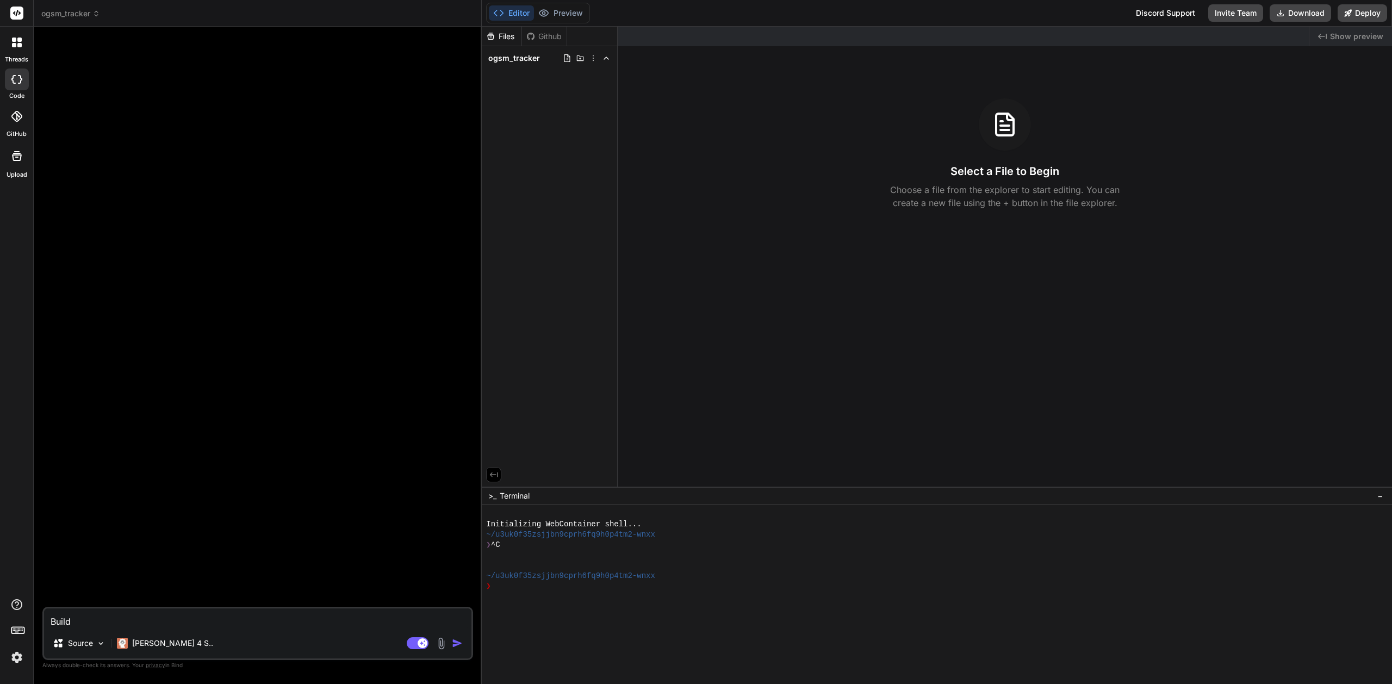
type textarea "x"
type textarea "Buil"
type textarea "x"
type textarea "[PERSON_NAME]"
type textarea "x"
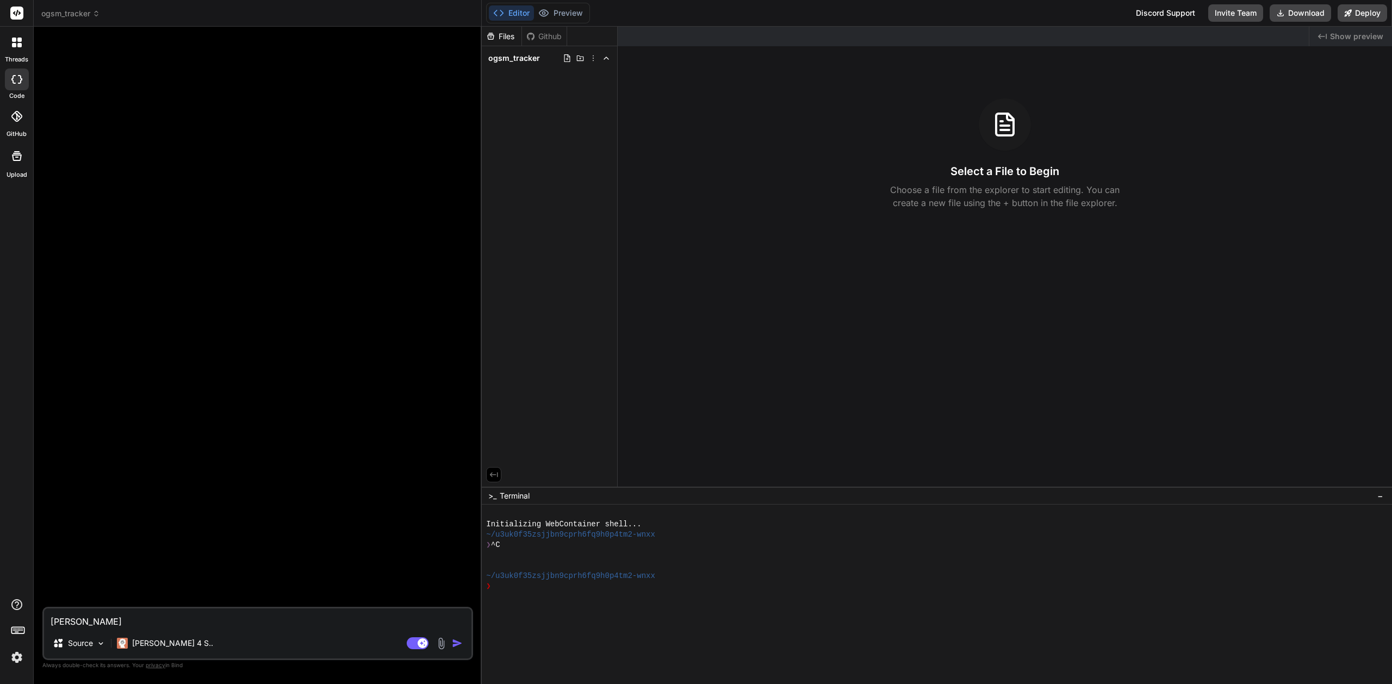
type textarea "Bu"
type textarea "x"
type textarea "B"
type textarea "x"
click at [100, 644] on img at bounding box center [100, 643] width 9 height 9
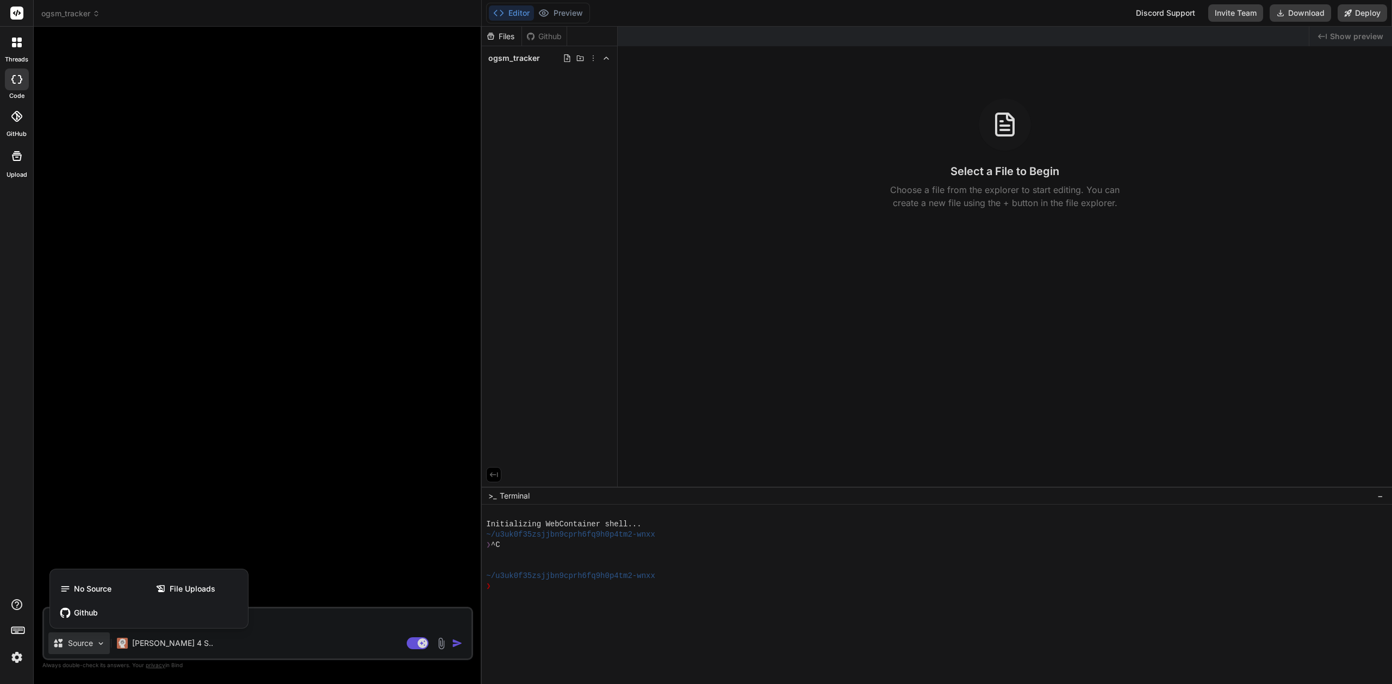
click at [292, 642] on div at bounding box center [696, 342] width 1392 height 684
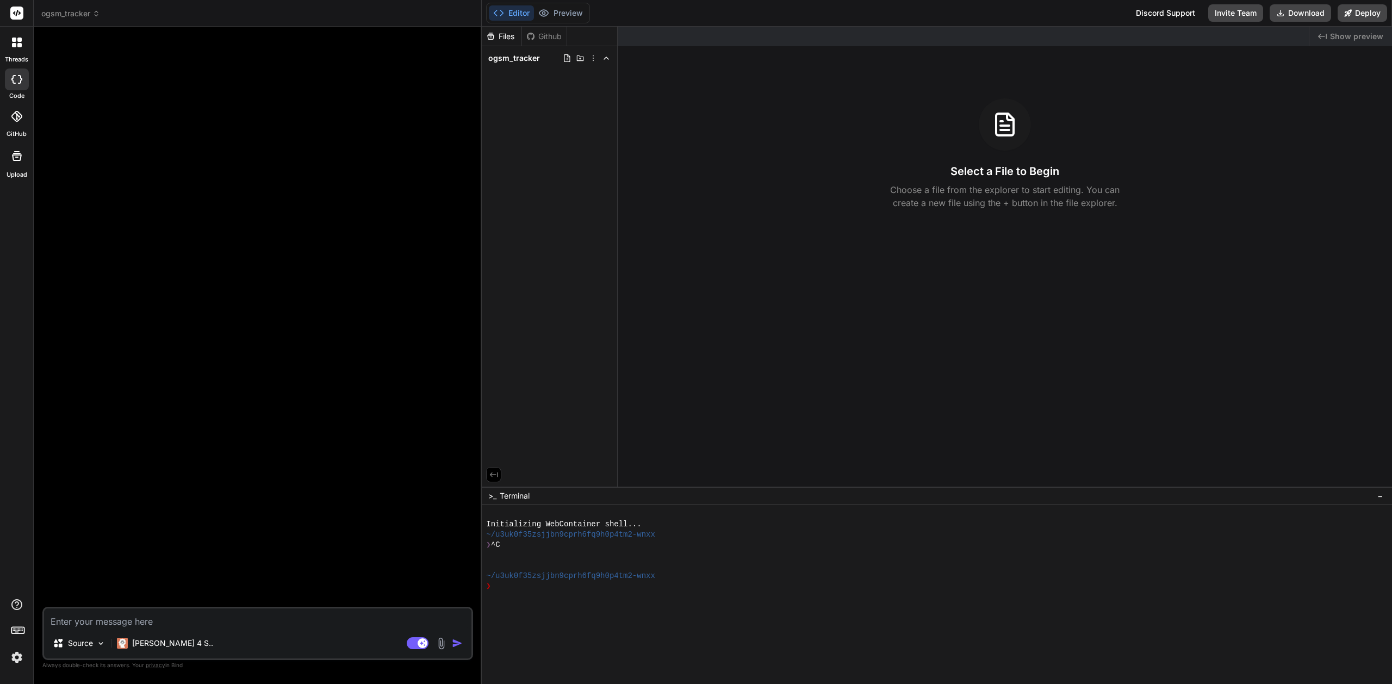
click at [17, 657] on img at bounding box center [17, 657] width 18 height 18
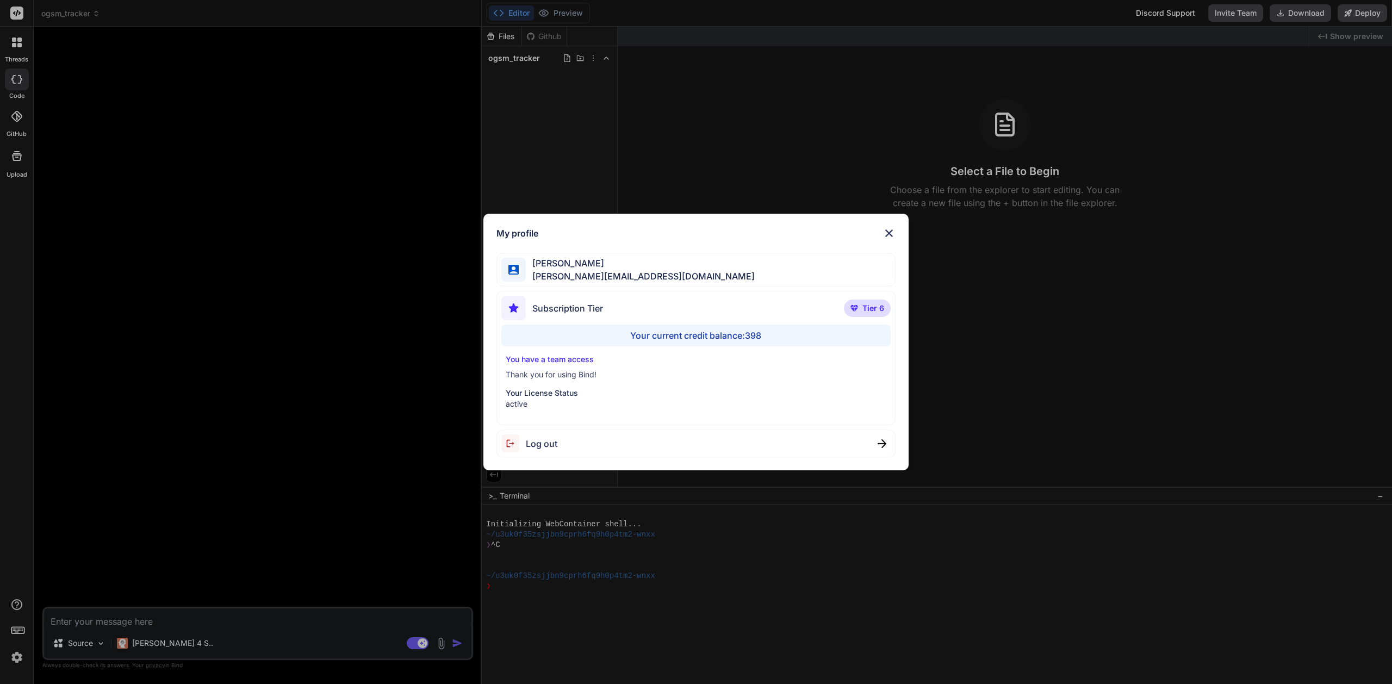
click at [558, 440] on div "Log out" at bounding box center [696, 444] width 399 height 28
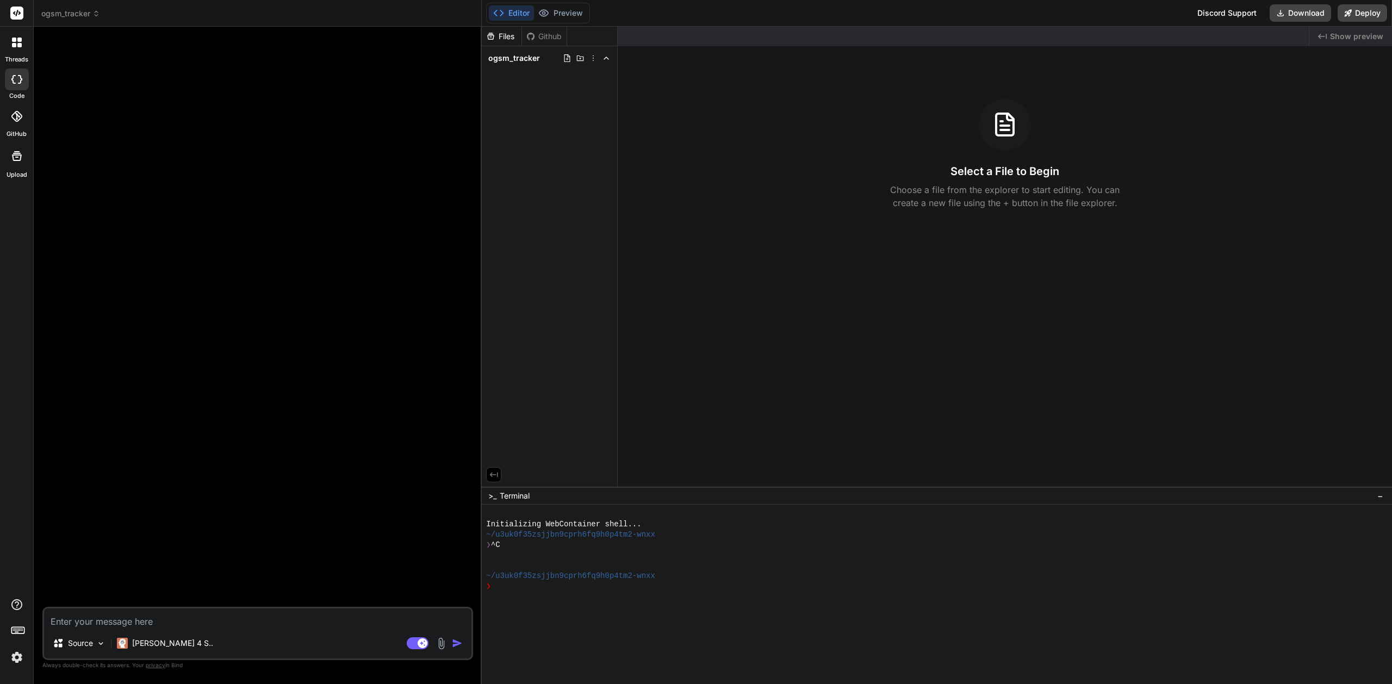
type textarea "x"
